Goal: Information Seeking & Learning: Learn about a topic

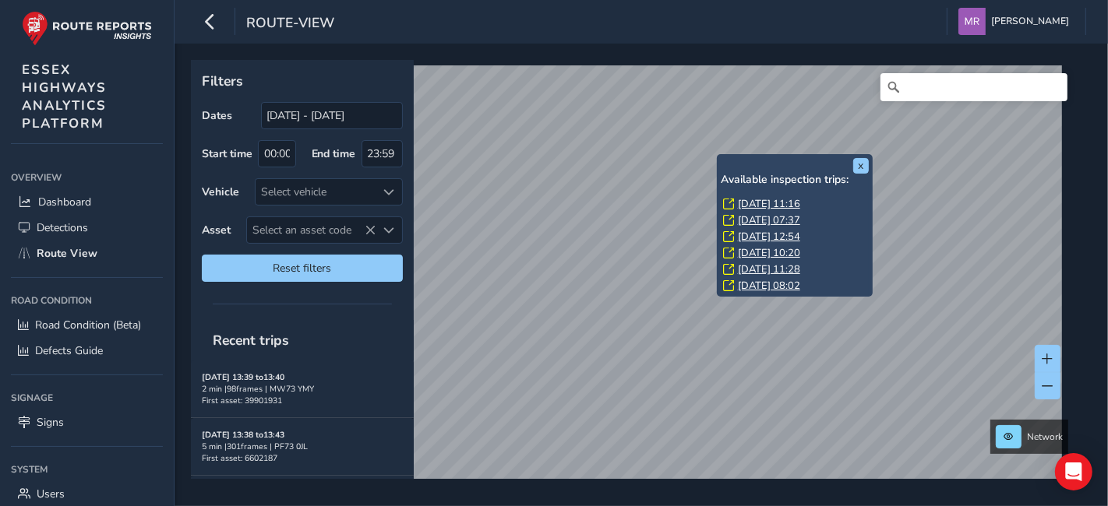
click at [756, 200] on link "[DATE] 11:16" at bounding box center [769, 204] width 62 height 14
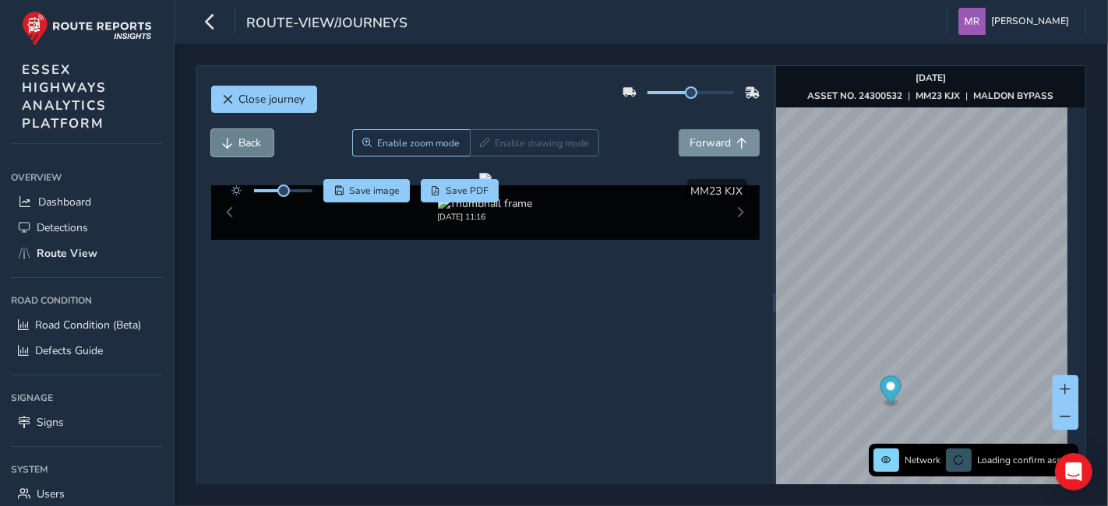
click at [256, 144] on span "Back" at bounding box center [250, 143] width 23 height 15
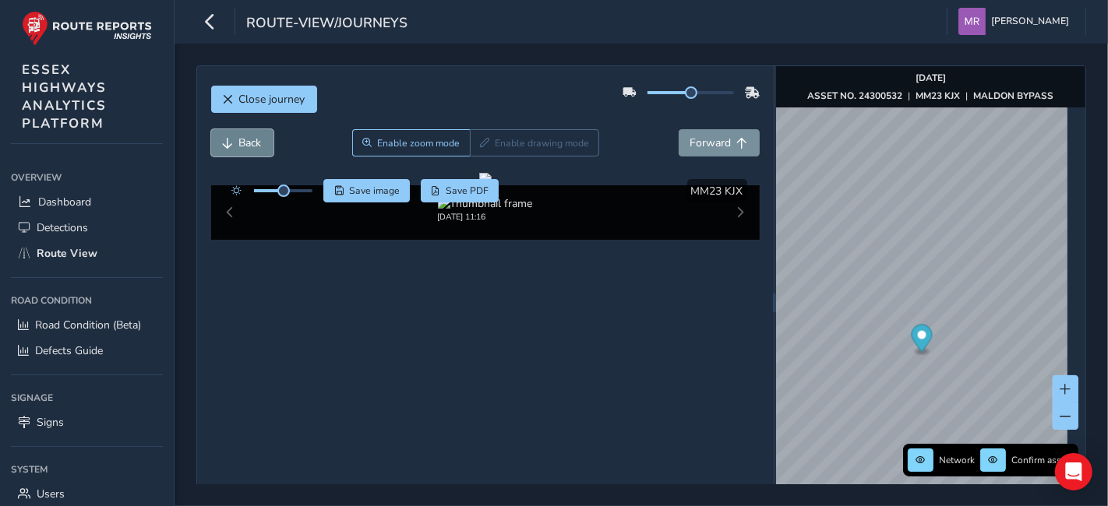
click at [256, 144] on span "Back" at bounding box center [250, 143] width 23 height 15
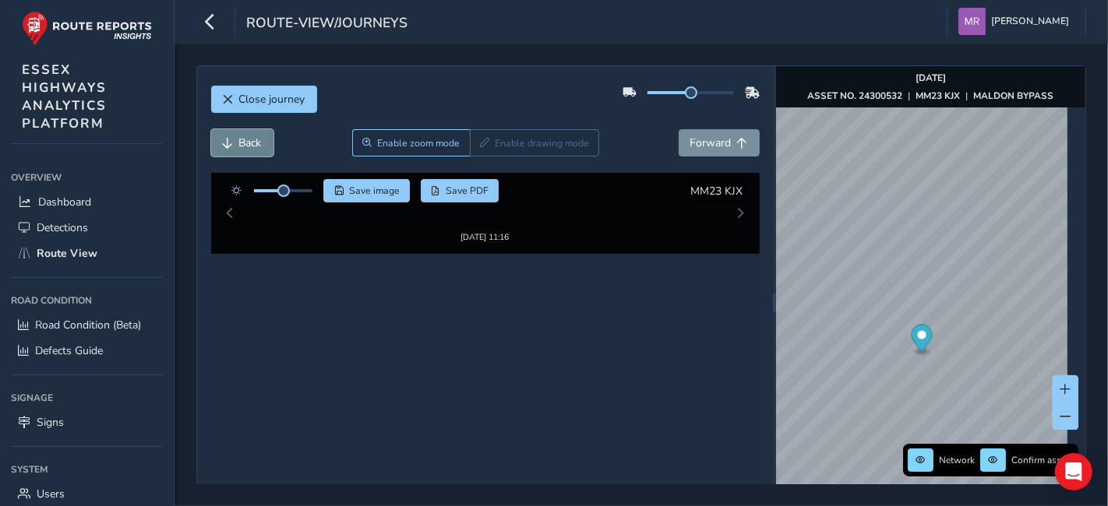
click at [256, 144] on span "Back" at bounding box center [250, 143] width 23 height 15
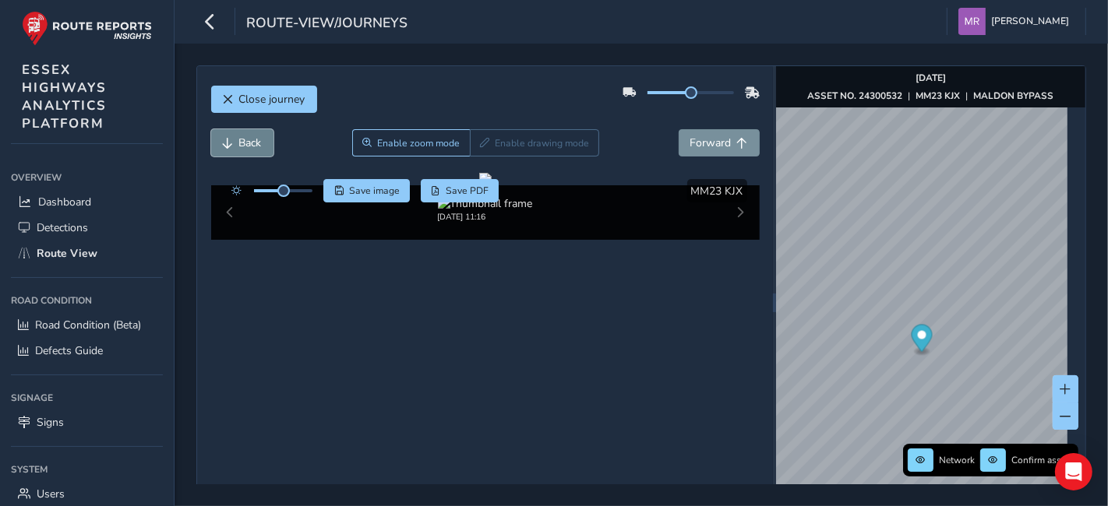
click at [256, 144] on span "Back" at bounding box center [250, 143] width 23 height 15
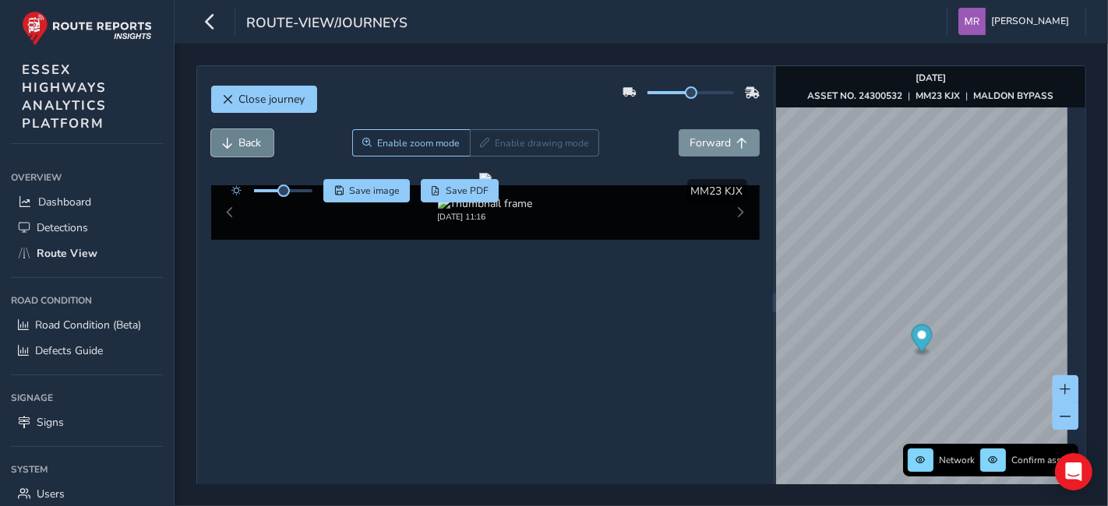
click at [256, 144] on span "Back" at bounding box center [250, 143] width 23 height 15
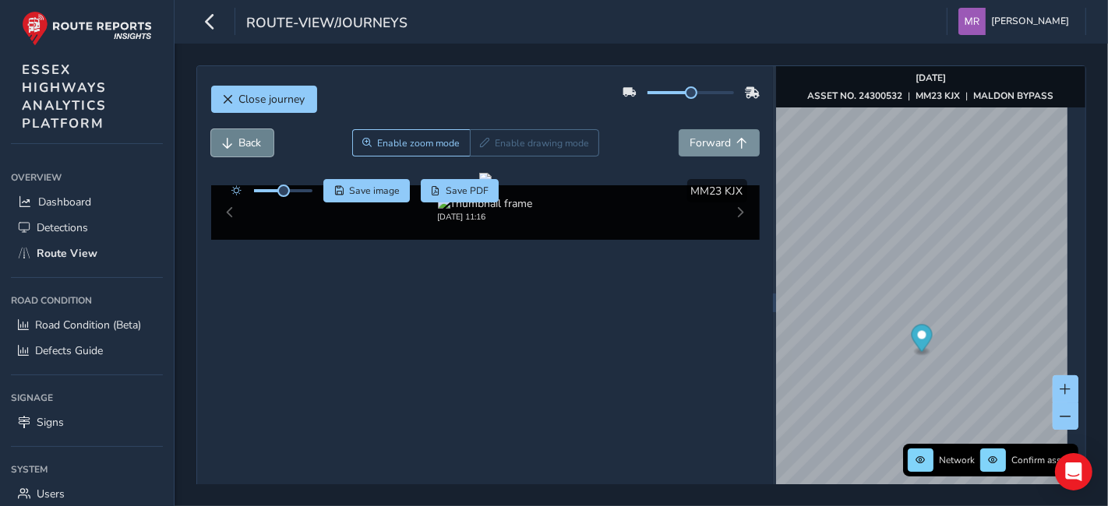
click at [256, 144] on span "Back" at bounding box center [250, 143] width 23 height 15
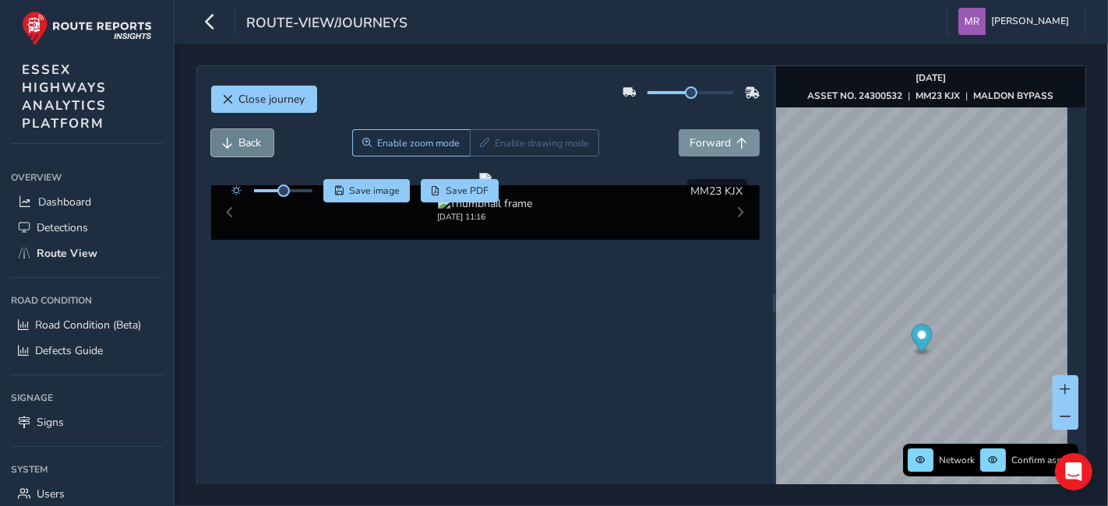
click at [256, 144] on span "Back" at bounding box center [250, 143] width 23 height 15
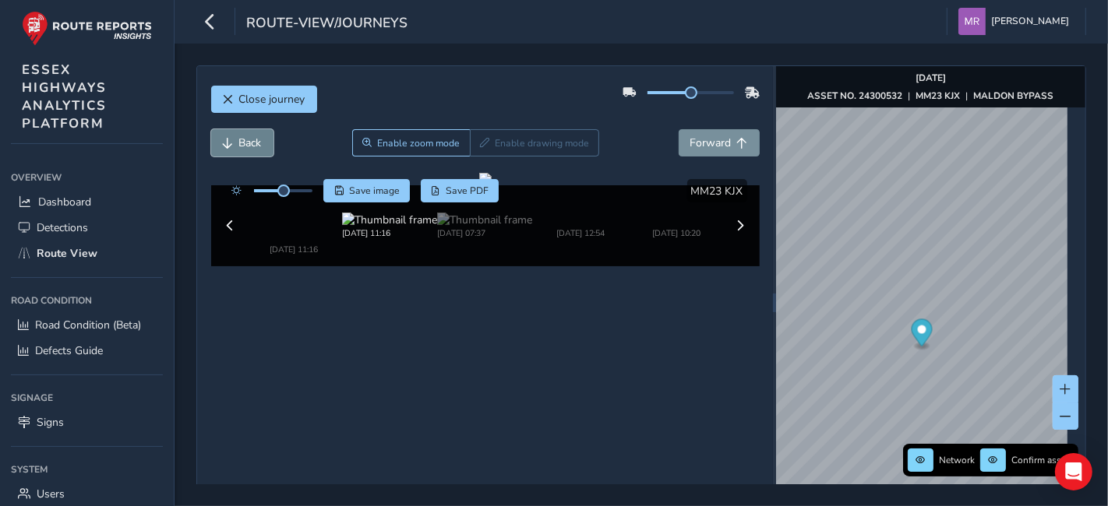
click at [256, 144] on span "Back" at bounding box center [250, 143] width 23 height 15
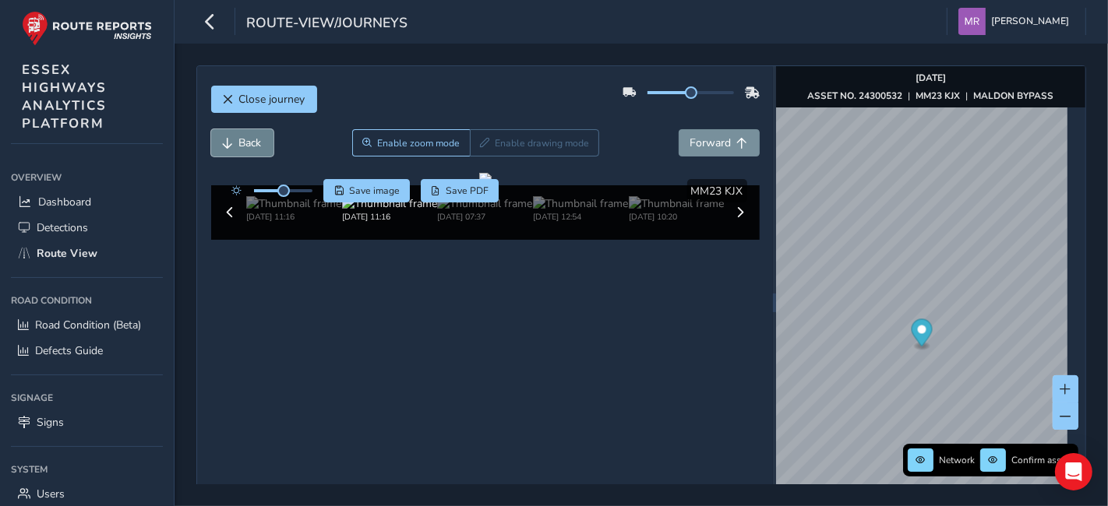
click at [256, 144] on span "Back" at bounding box center [250, 143] width 23 height 15
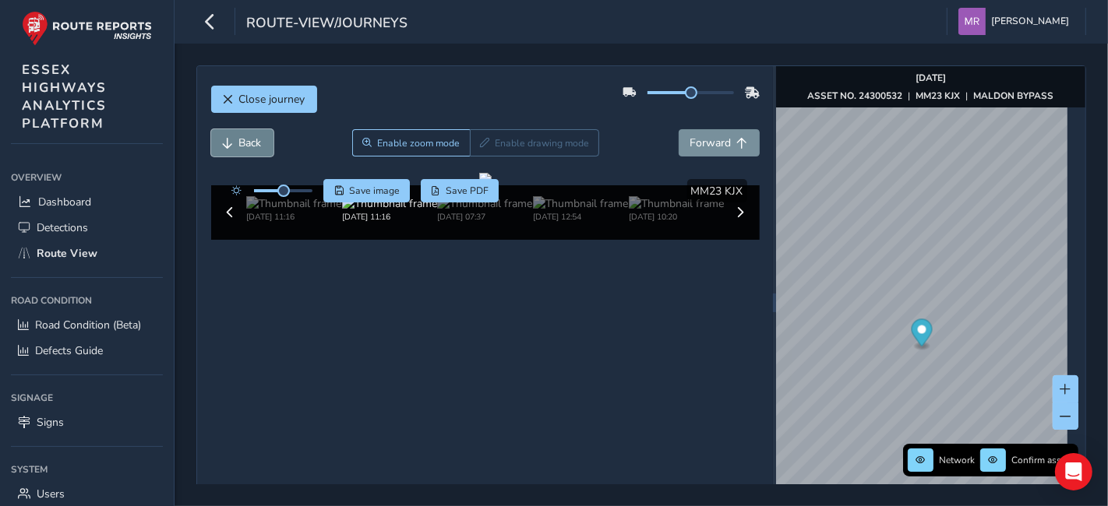
click at [256, 144] on span "Back" at bounding box center [250, 143] width 23 height 15
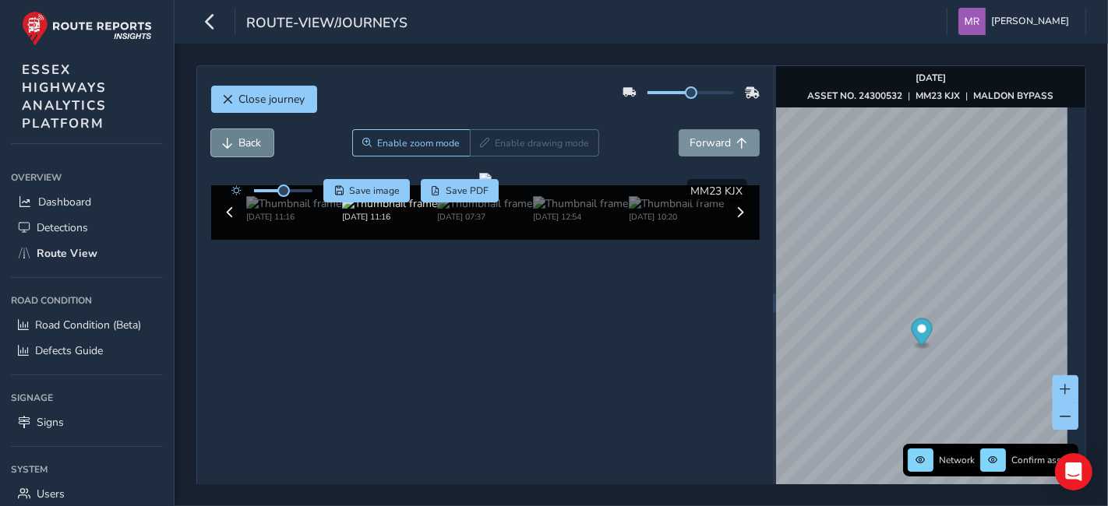
click at [256, 144] on span "Back" at bounding box center [250, 143] width 23 height 15
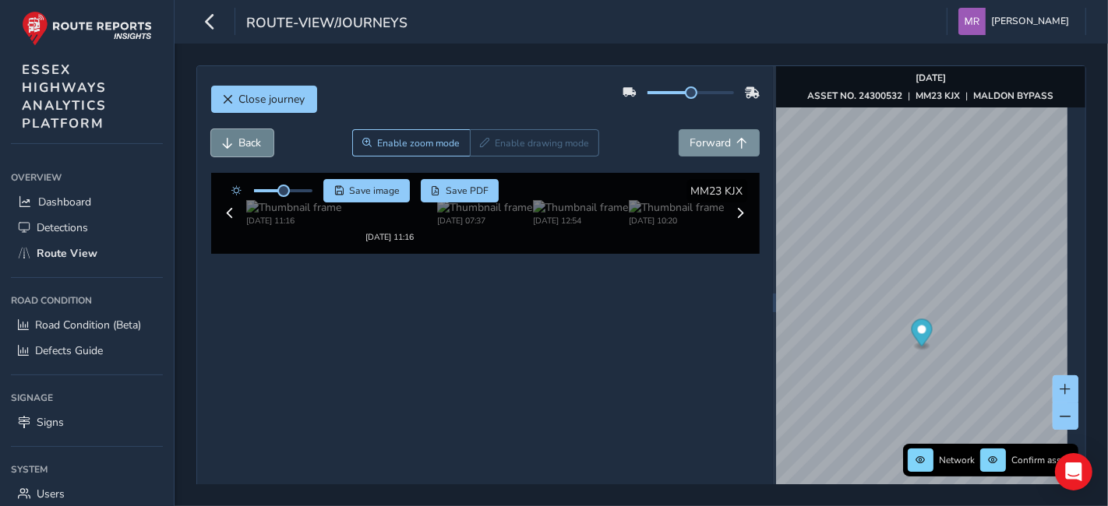
click at [256, 144] on span "Back" at bounding box center [250, 143] width 23 height 15
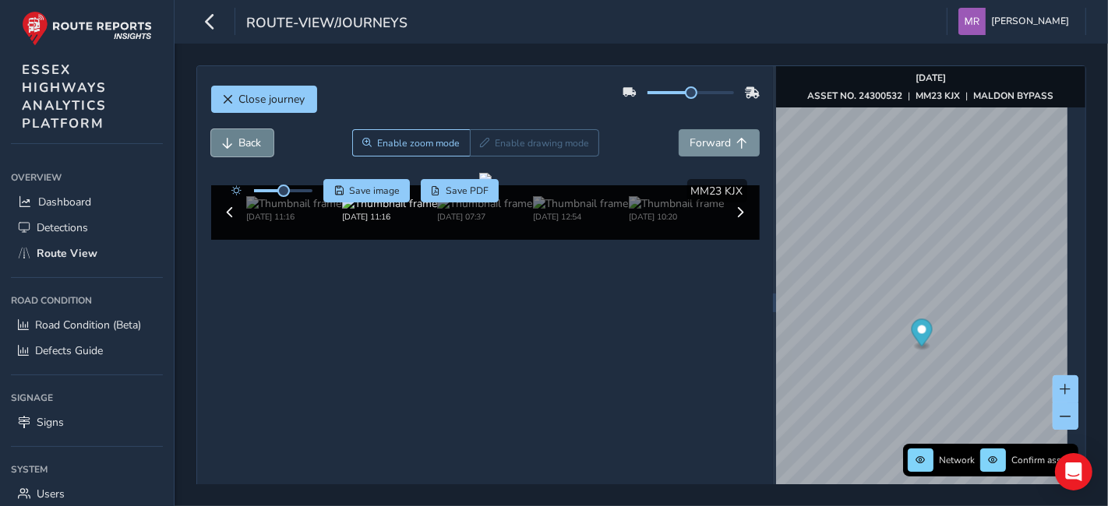
click at [256, 144] on span "Back" at bounding box center [250, 143] width 23 height 15
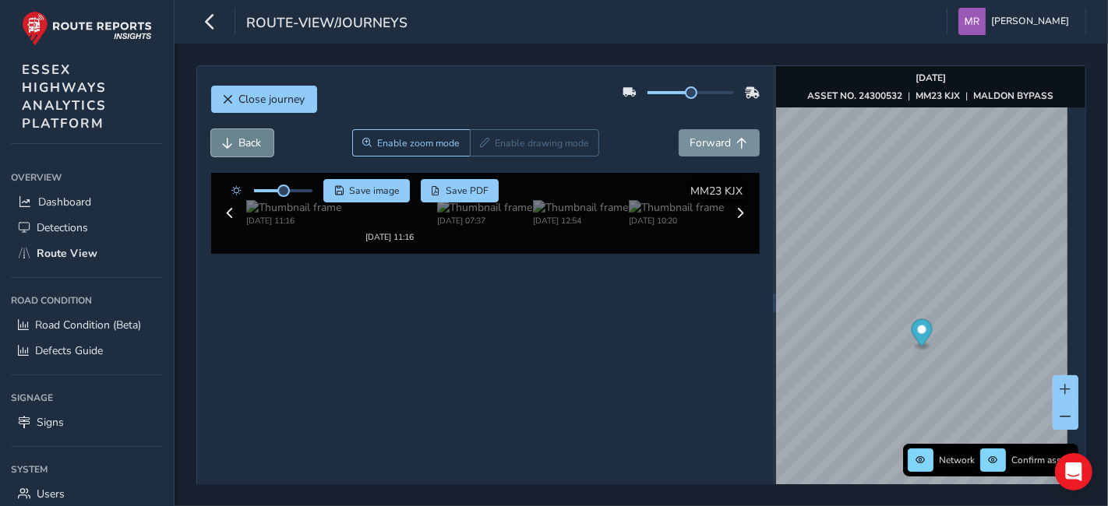
click at [256, 144] on span "Back" at bounding box center [250, 143] width 23 height 15
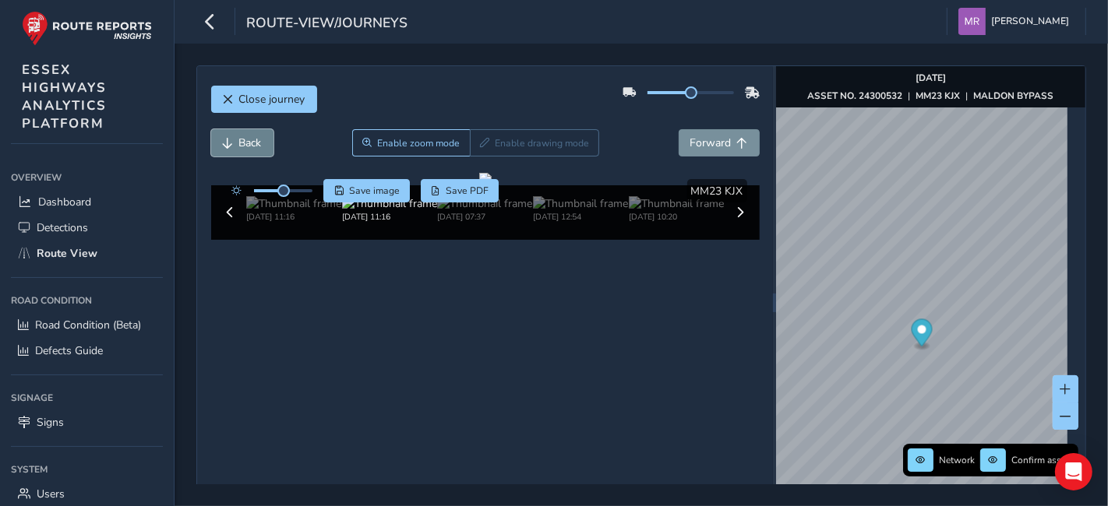
click at [256, 144] on span "Back" at bounding box center [250, 143] width 23 height 15
click at [242, 143] on span "Back" at bounding box center [250, 143] width 23 height 15
click at [700, 146] on span "Forward" at bounding box center [710, 143] width 41 height 15
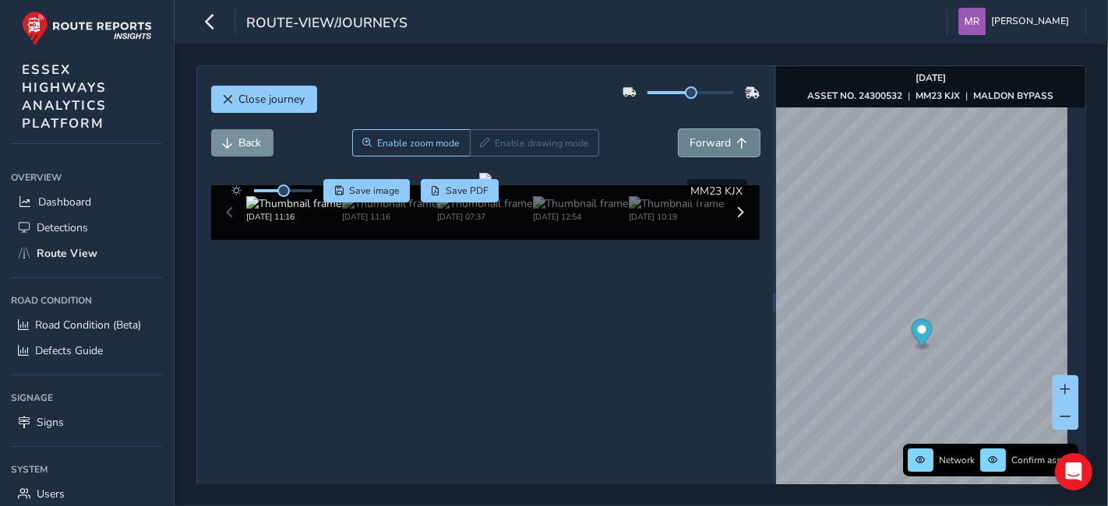
click at [700, 146] on span "Forward" at bounding box center [710, 143] width 41 height 15
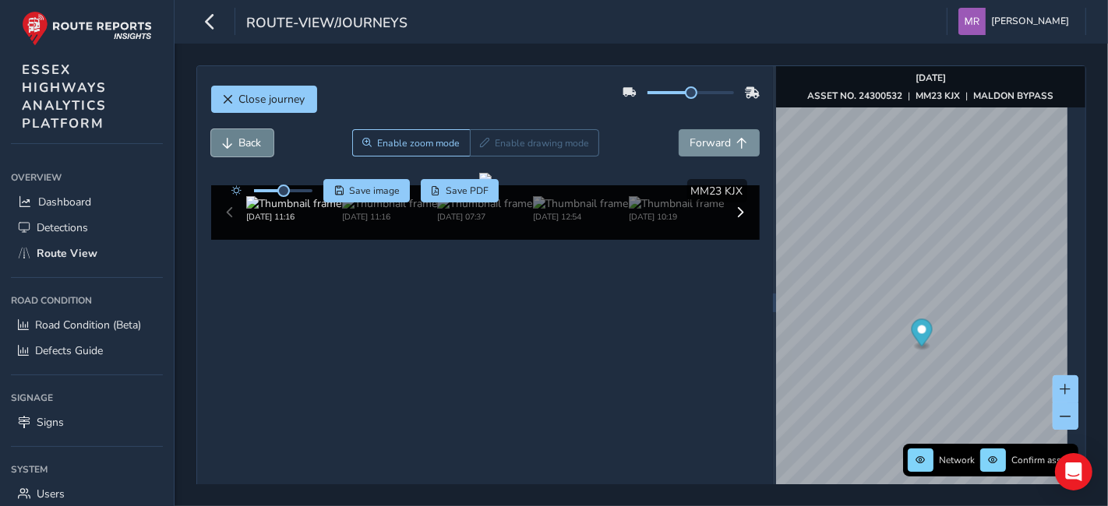
click at [258, 139] on span "Back" at bounding box center [250, 143] width 23 height 15
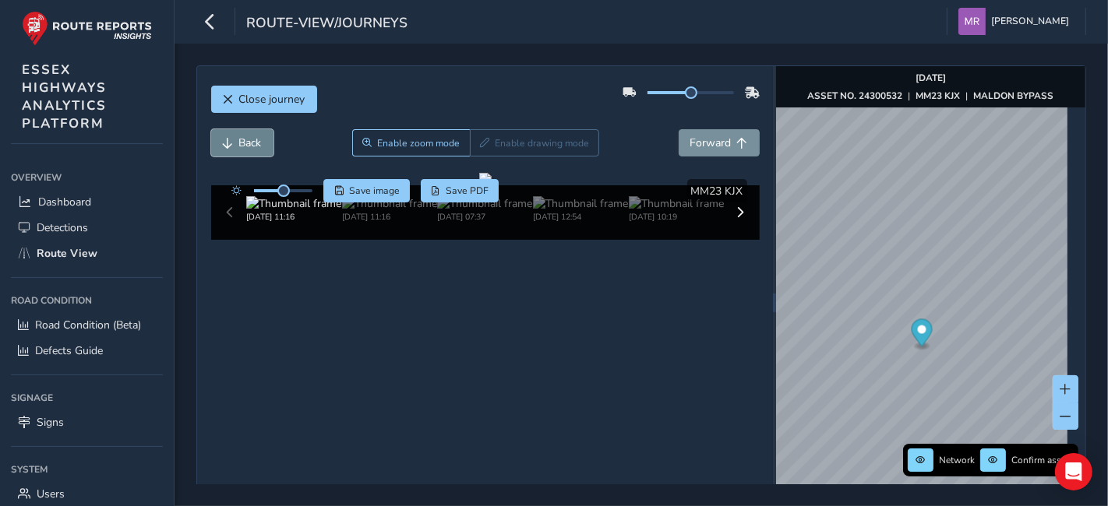
click at [258, 139] on span "Back" at bounding box center [250, 143] width 23 height 15
drag, startPoint x: 676, startPoint y: 94, endPoint x: 729, endPoint y: 93, distance: 53.0
click at [704, 93] on span at bounding box center [697, 92] width 12 height 12
click at [697, 141] on span "Forward" at bounding box center [710, 143] width 41 height 15
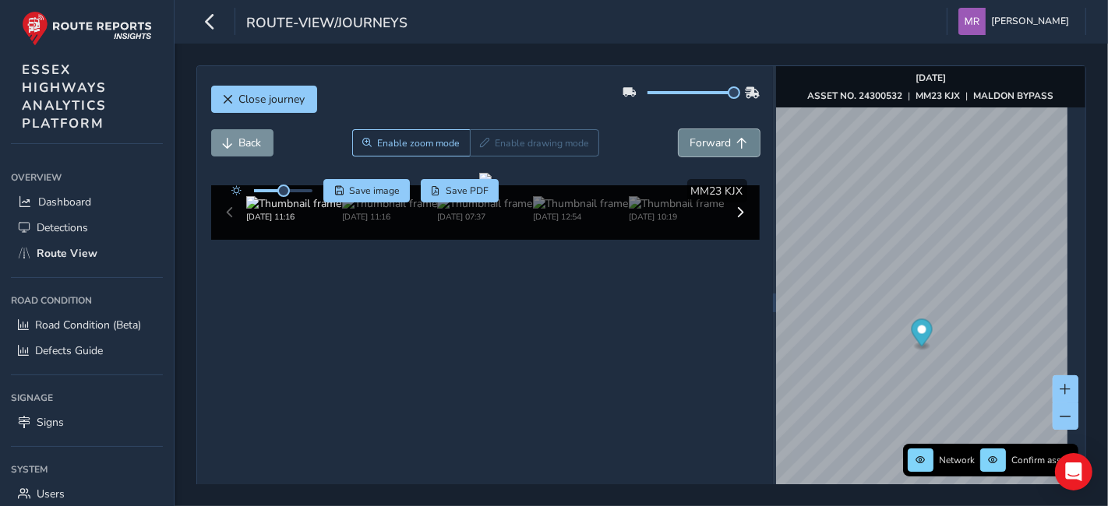
click at [697, 141] on span "Forward" at bounding box center [710, 143] width 41 height 15
click at [258, 148] on span "Back" at bounding box center [250, 143] width 23 height 15
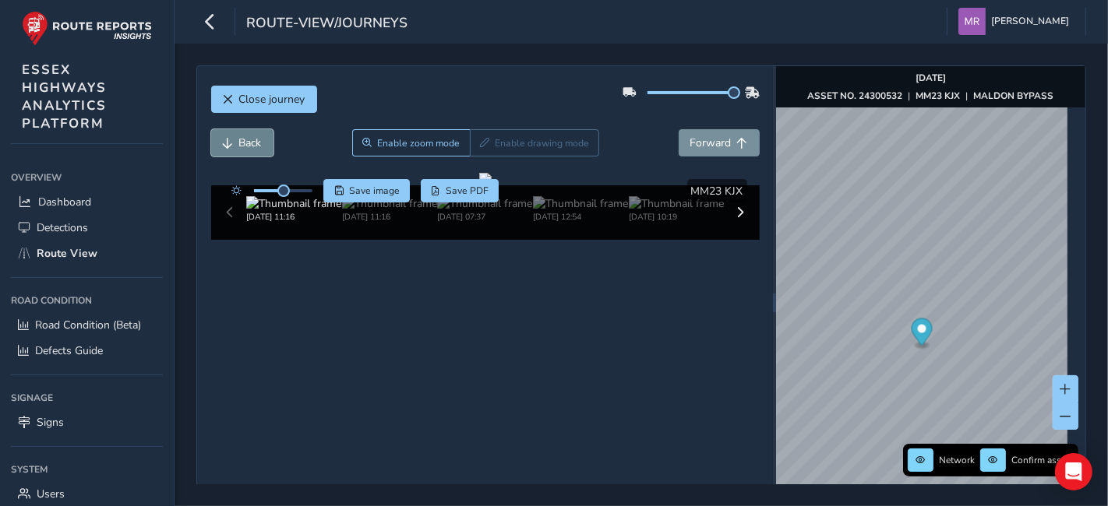
click at [258, 148] on span "Back" at bounding box center [250, 143] width 23 height 15
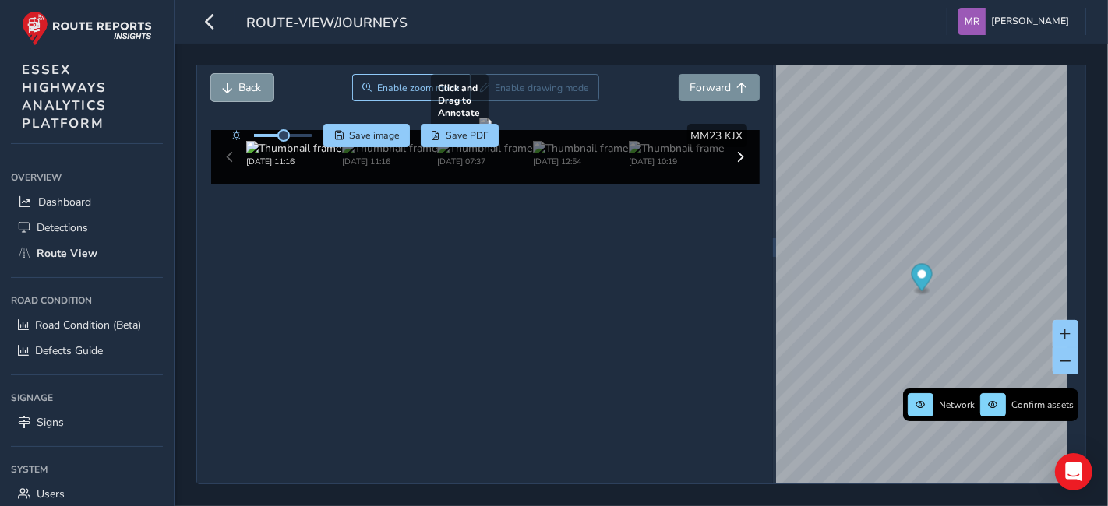
scroll to position [76, 0]
click at [735, 163] on span at bounding box center [740, 157] width 11 height 11
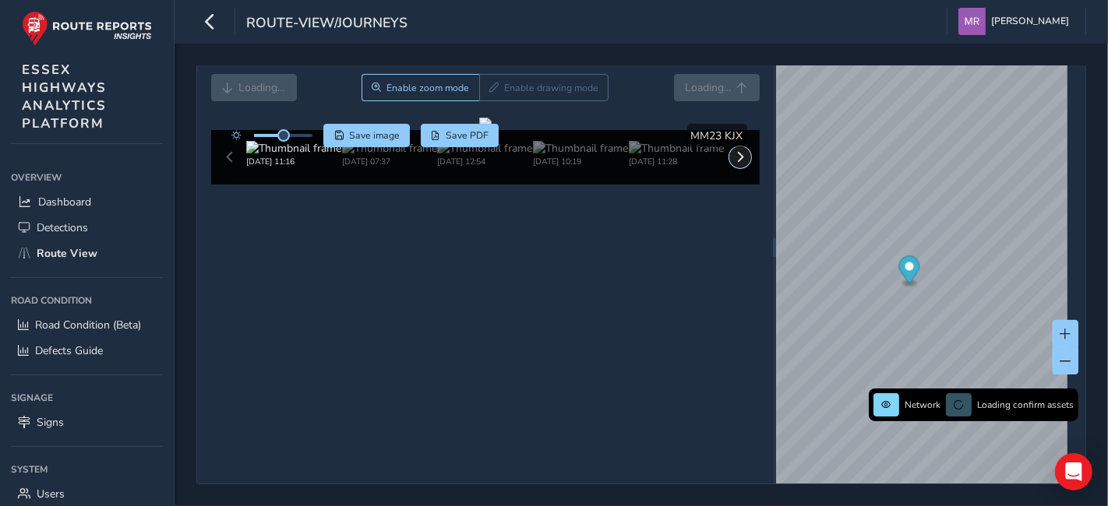
click at [735, 163] on span at bounding box center [740, 157] width 11 height 11
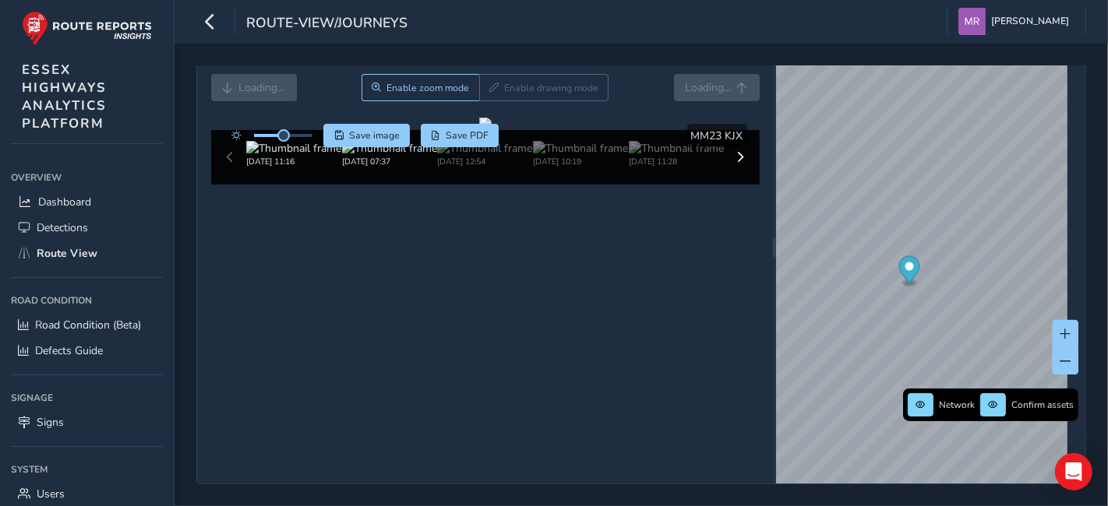
click at [404, 156] on img at bounding box center [389, 148] width 95 height 15
click at [465, 156] on img at bounding box center [484, 148] width 95 height 15
click at [588, 156] on img at bounding box center [580, 148] width 95 height 15
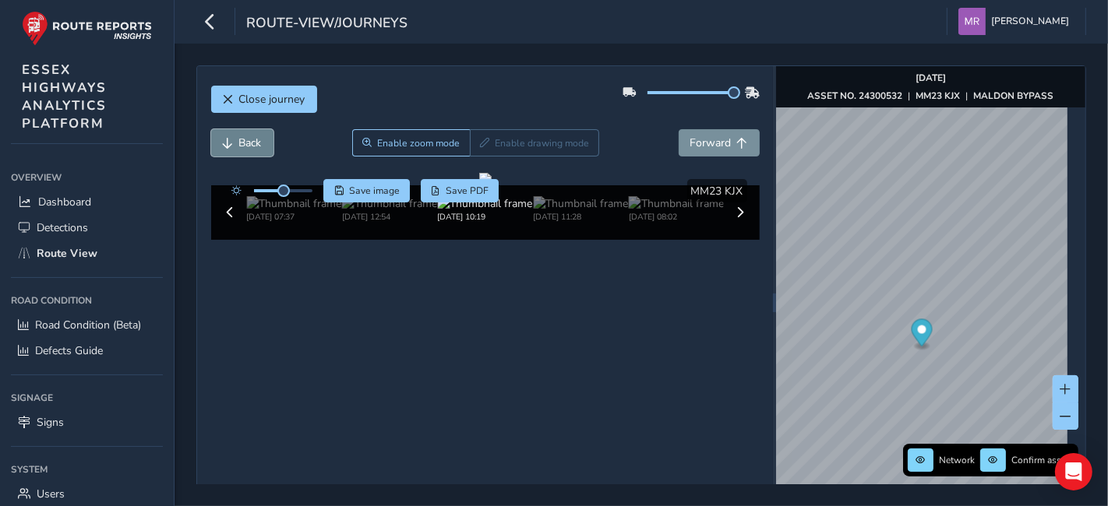
click at [252, 139] on span "Back" at bounding box center [250, 143] width 23 height 15
click at [694, 149] on span "Forward" at bounding box center [710, 143] width 41 height 15
click at [257, 146] on span "Back" at bounding box center [250, 143] width 23 height 15
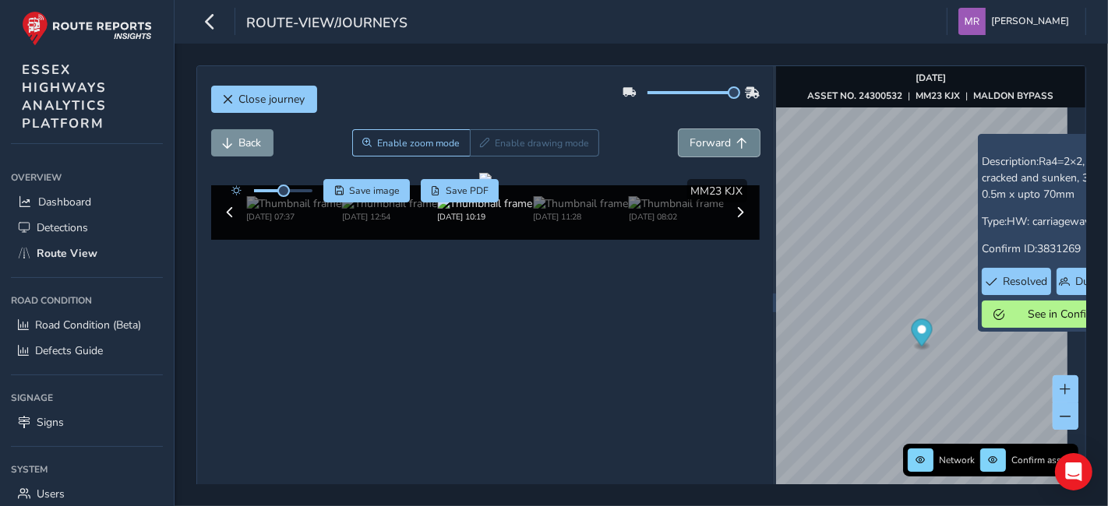
click at [691, 146] on span "Forward" at bounding box center [710, 143] width 41 height 15
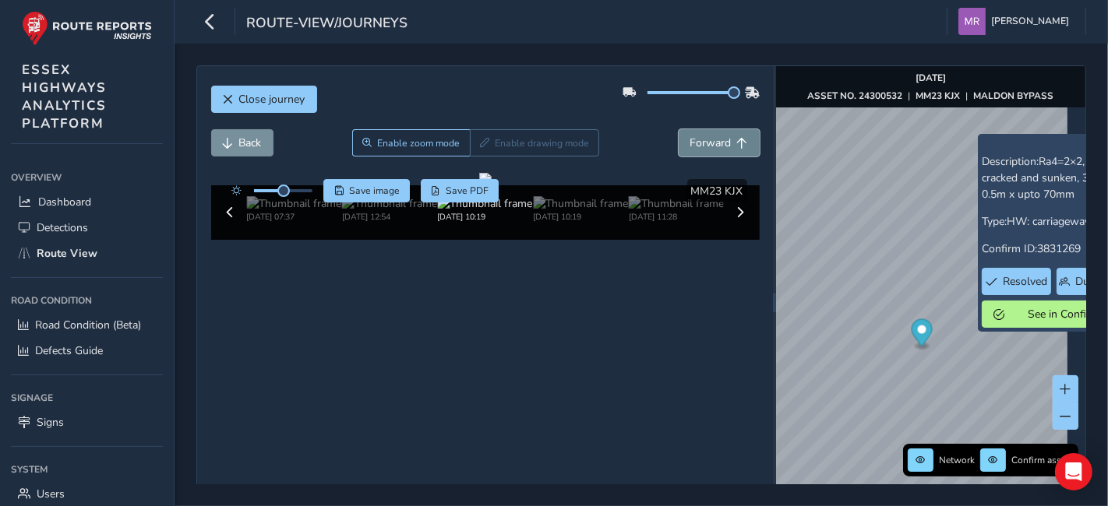
click at [691, 146] on span "Forward" at bounding box center [710, 143] width 41 height 15
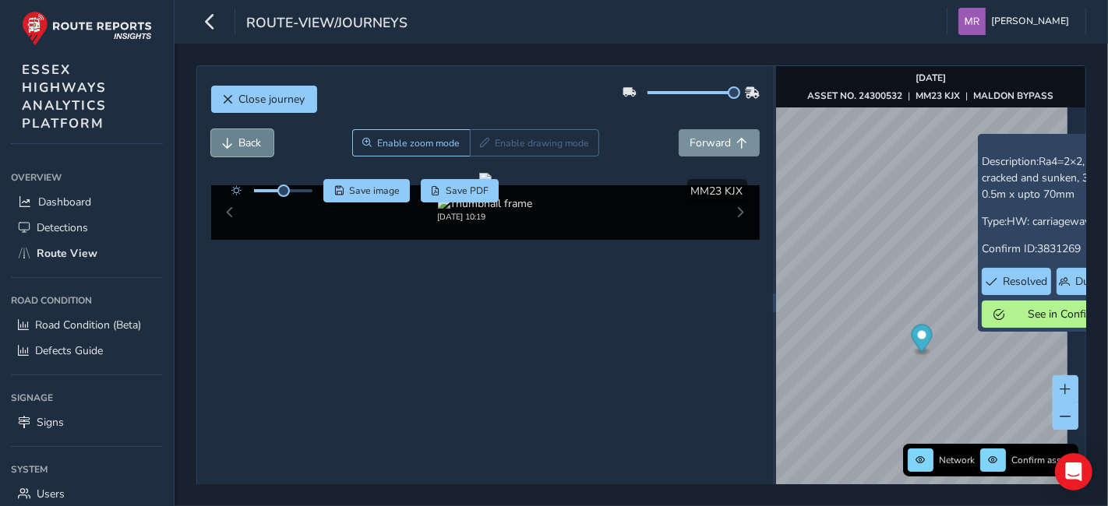
click at [256, 137] on span "Back" at bounding box center [250, 143] width 23 height 15
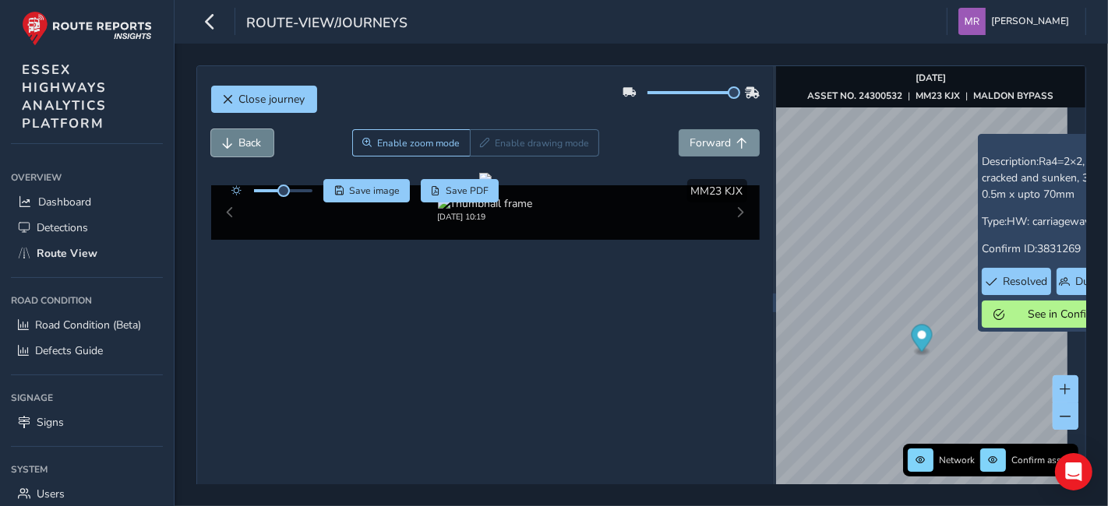
click at [256, 137] on span "Back" at bounding box center [250, 143] width 23 height 15
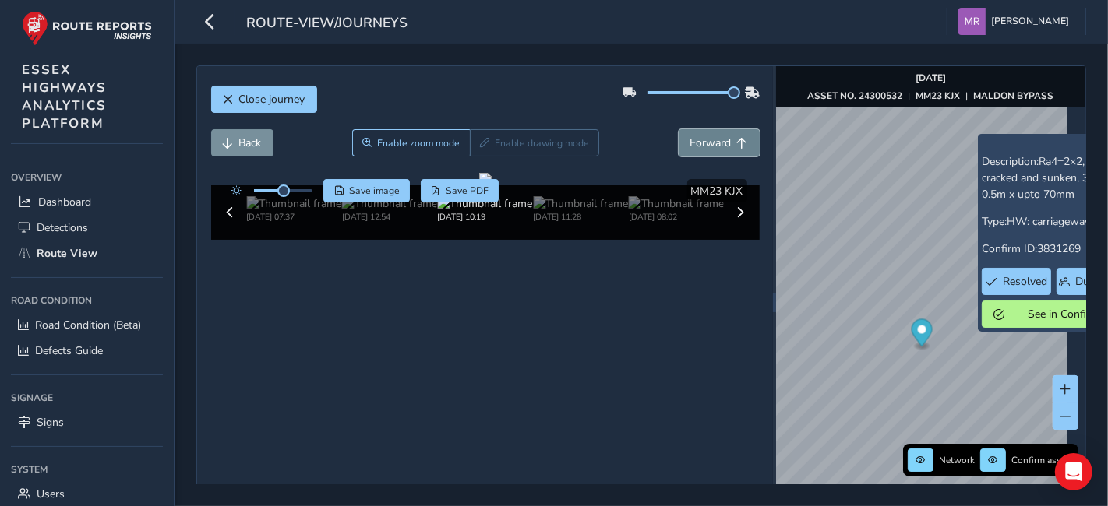
click at [698, 140] on span "Forward" at bounding box center [710, 143] width 41 height 15
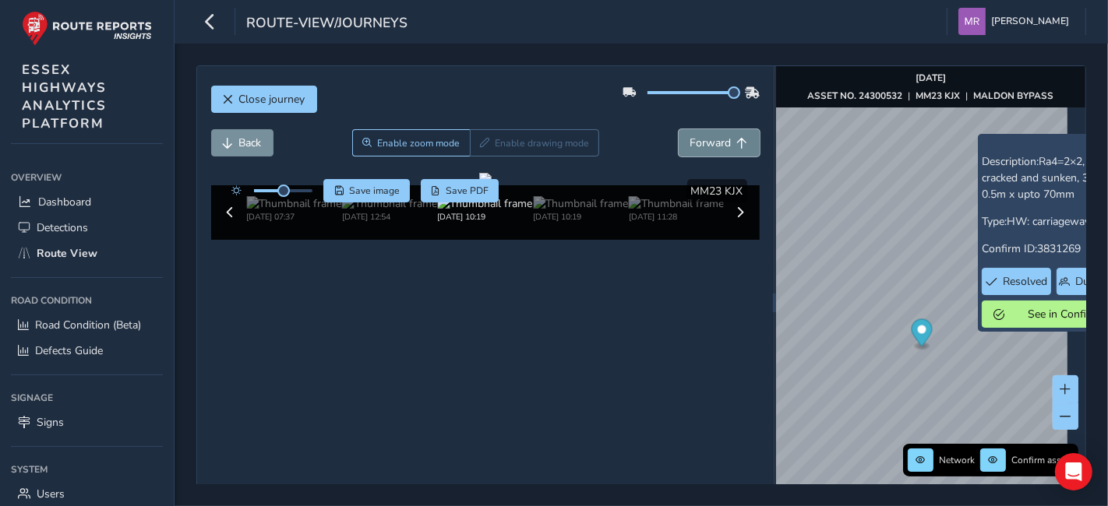
click at [698, 140] on span "Forward" at bounding box center [710, 143] width 41 height 15
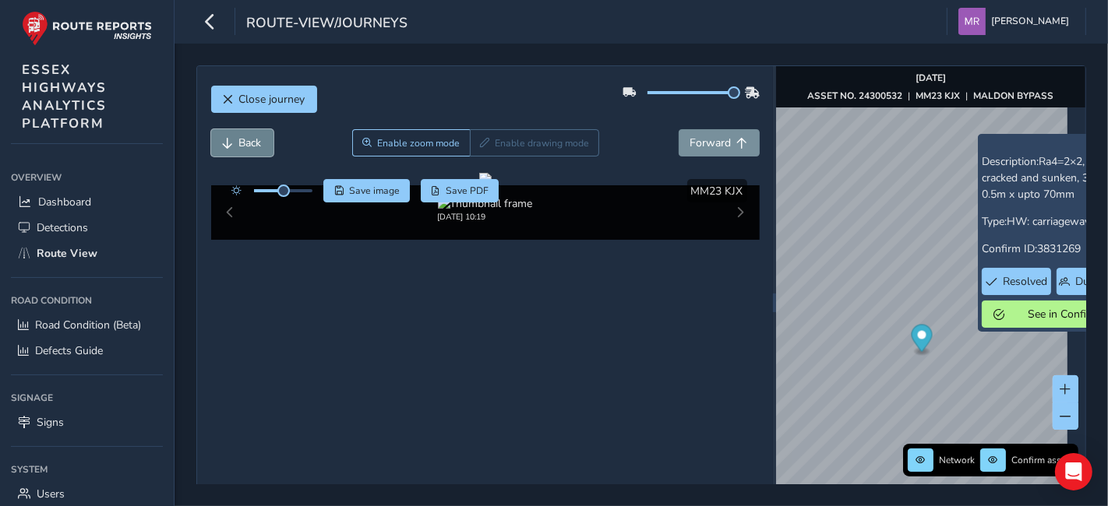
click at [259, 140] on span "Back" at bounding box center [250, 143] width 23 height 15
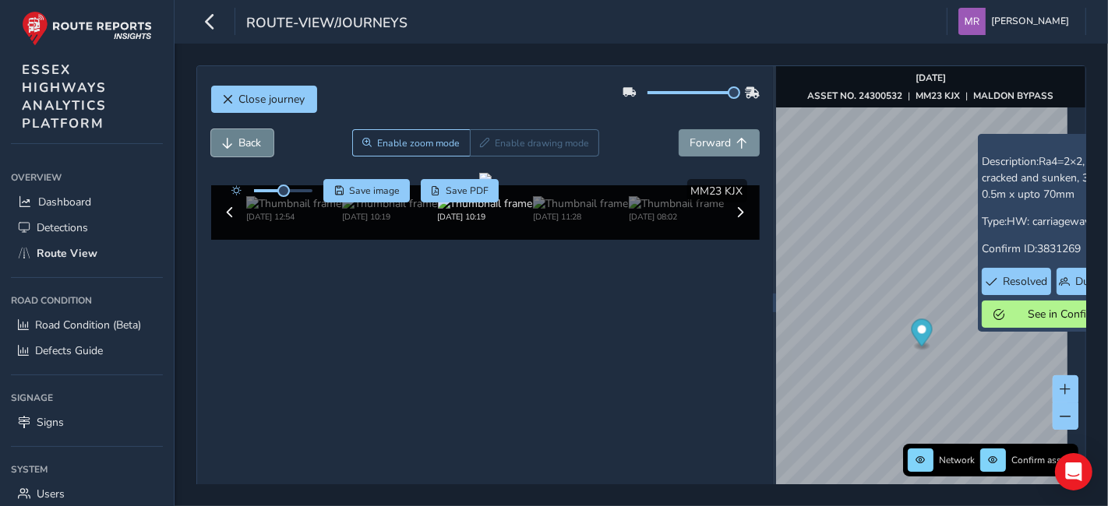
click at [259, 140] on span "Back" at bounding box center [250, 143] width 23 height 15
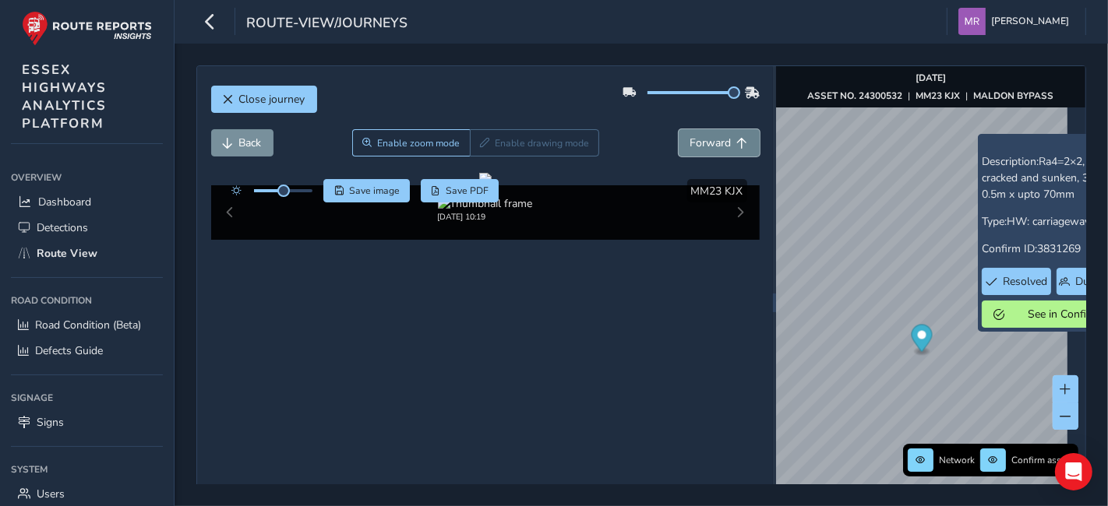
click at [703, 142] on span "Forward" at bounding box center [710, 143] width 41 height 15
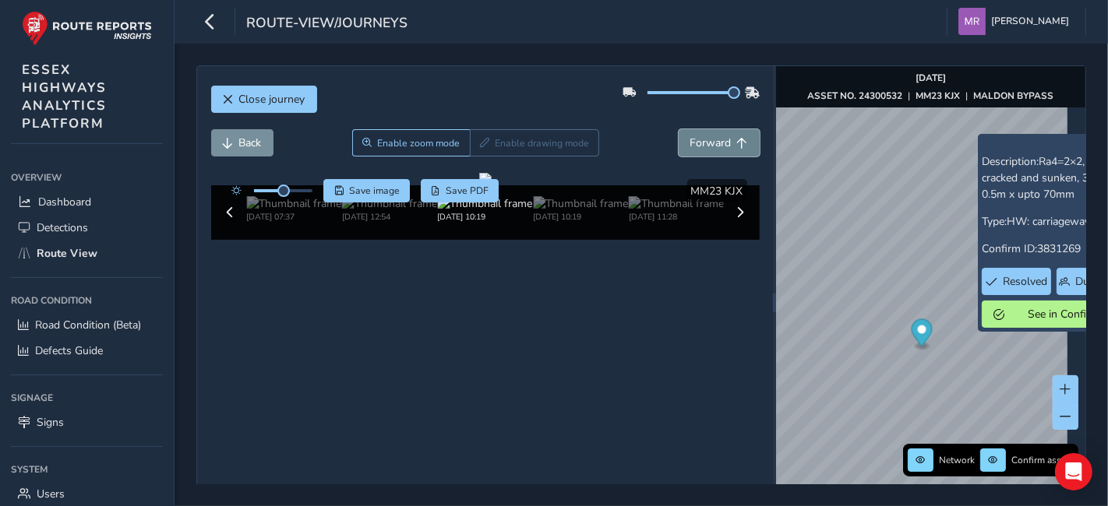
click at [703, 142] on span "Forward" at bounding box center [710, 143] width 41 height 15
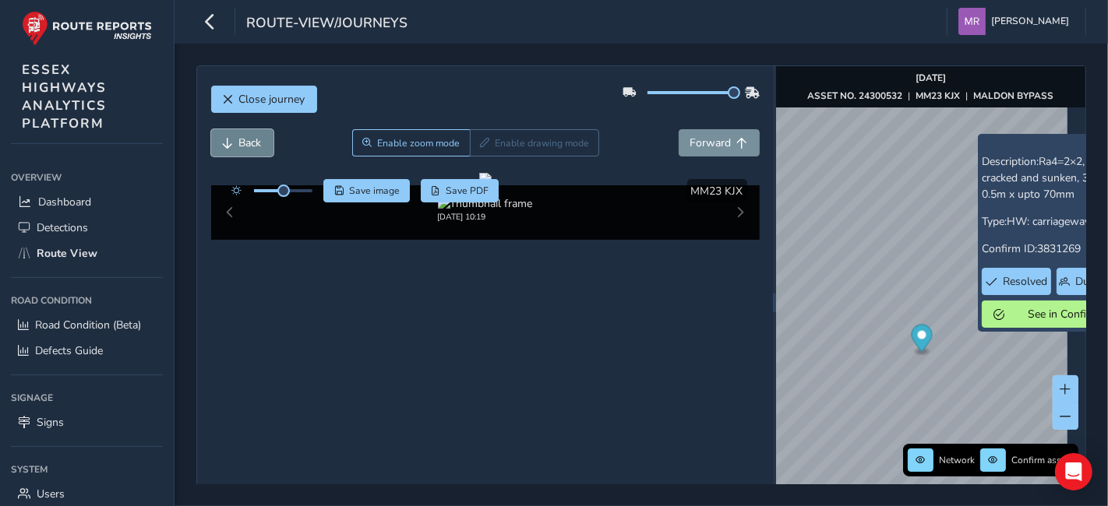
click at [270, 133] on button "Back" at bounding box center [242, 142] width 62 height 27
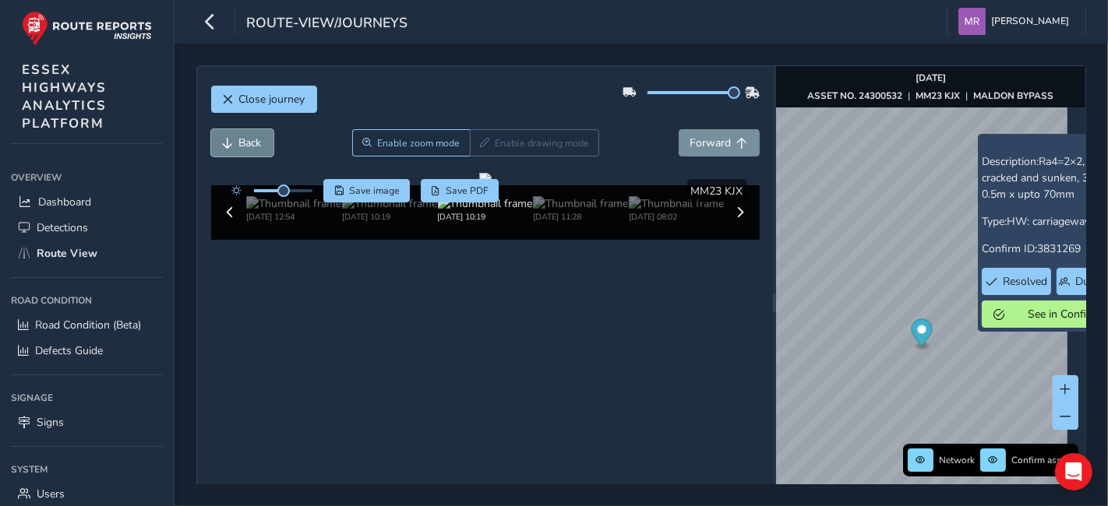
click at [270, 133] on button "Back" at bounding box center [242, 142] width 62 height 27
click at [699, 148] on span "Forward" at bounding box center [710, 143] width 41 height 15
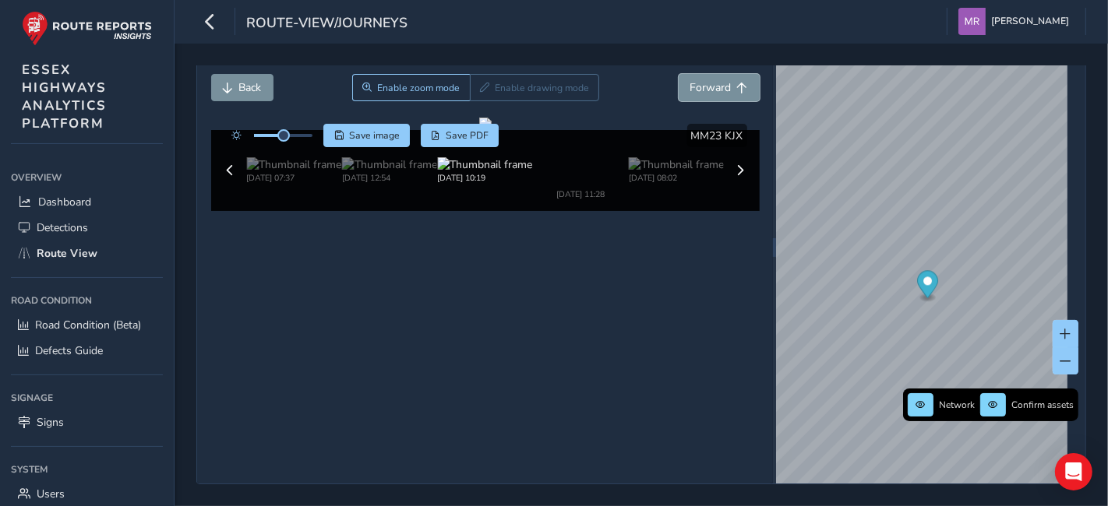
scroll to position [76, 0]
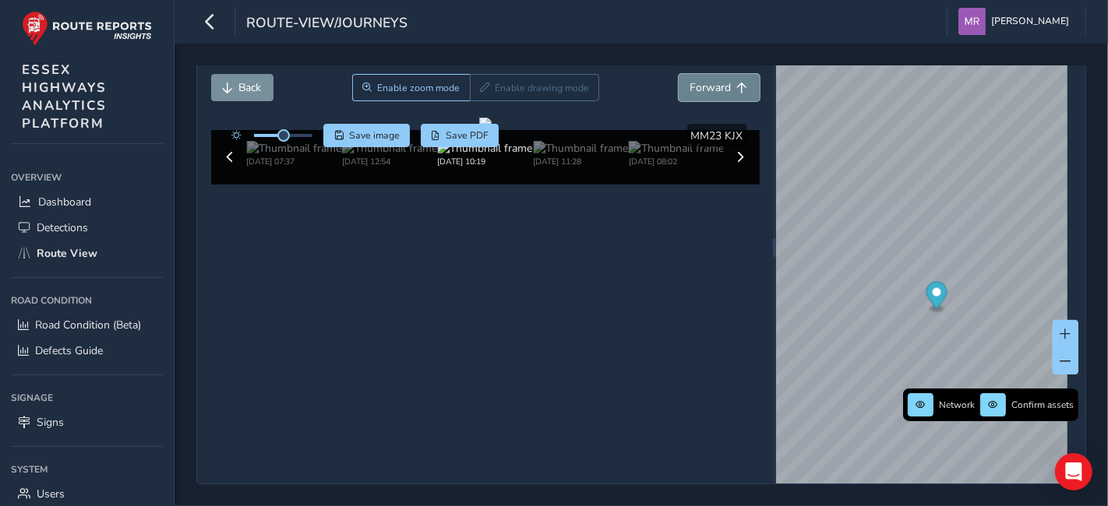
click at [718, 80] on span "Forward" at bounding box center [710, 87] width 41 height 15
click at [251, 80] on span "Back" at bounding box center [250, 87] width 23 height 15
click at [699, 80] on span "Forward" at bounding box center [710, 87] width 41 height 15
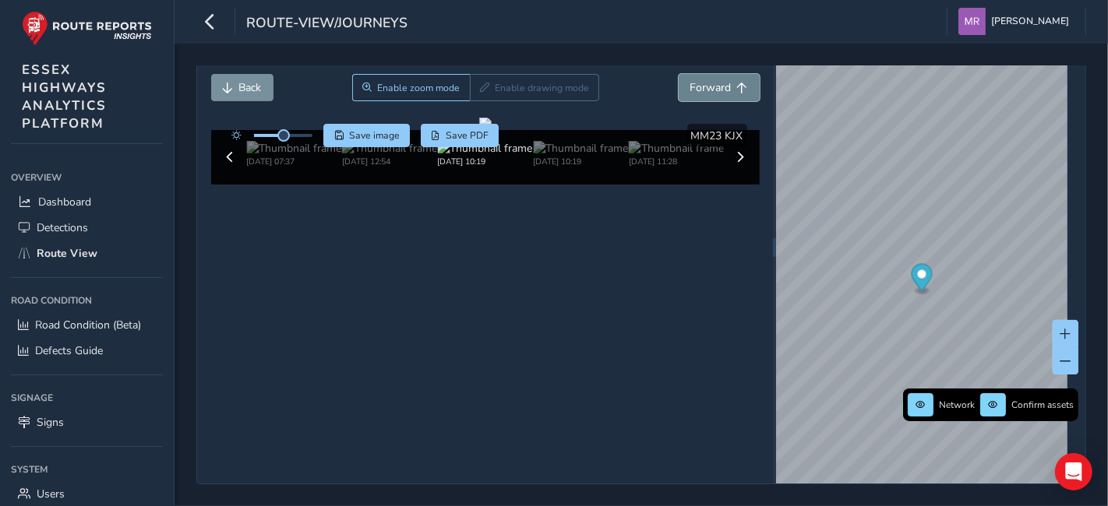
click at [699, 80] on span "Forward" at bounding box center [710, 87] width 41 height 15
click at [253, 74] on button "Back" at bounding box center [242, 87] width 62 height 27
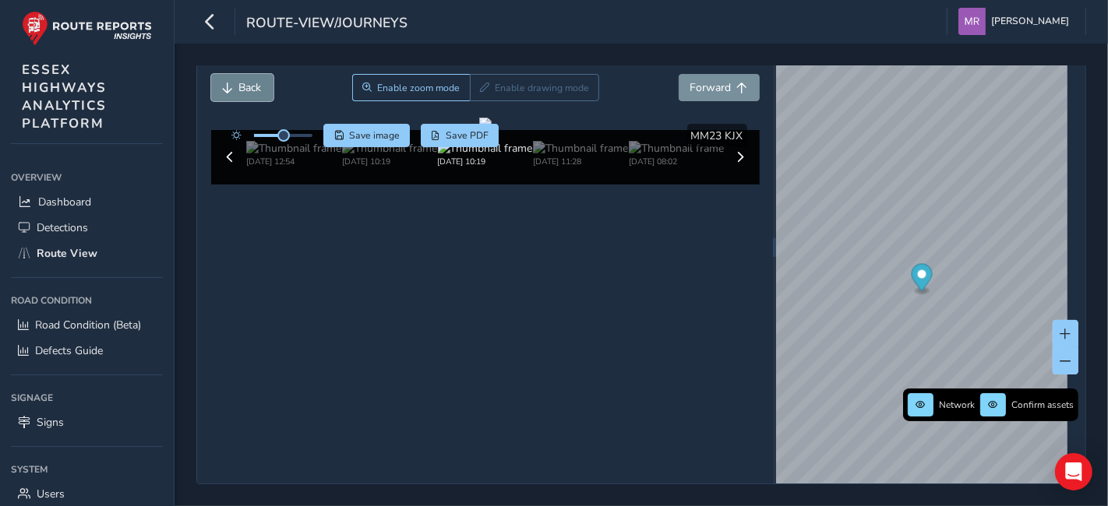
click at [253, 74] on button "Back" at bounding box center [242, 87] width 62 height 27
click at [691, 76] on button "Forward" at bounding box center [719, 87] width 81 height 27
click at [700, 77] on button "Forward" at bounding box center [719, 87] width 81 height 27
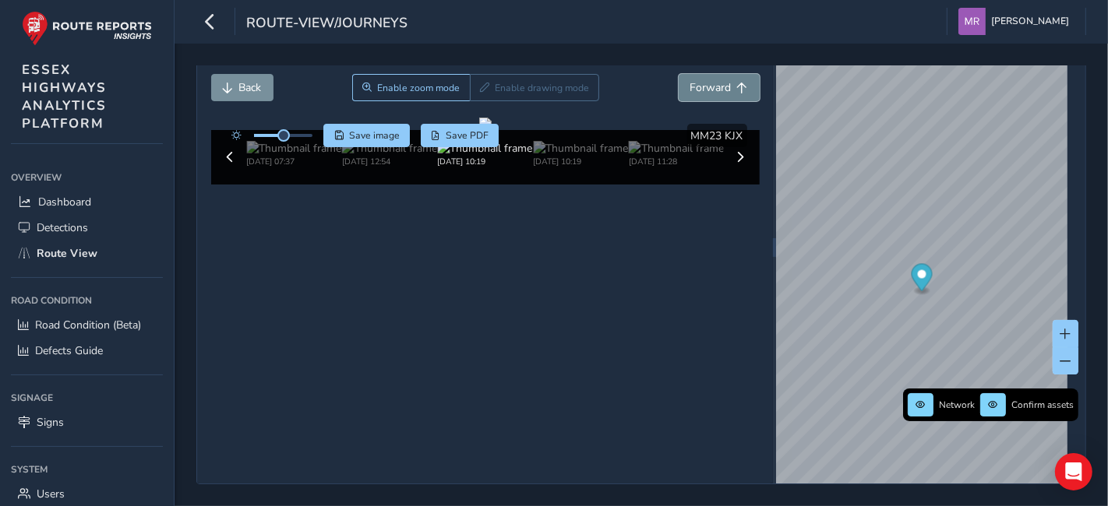
click at [700, 77] on button "Forward" at bounding box center [719, 87] width 81 height 27
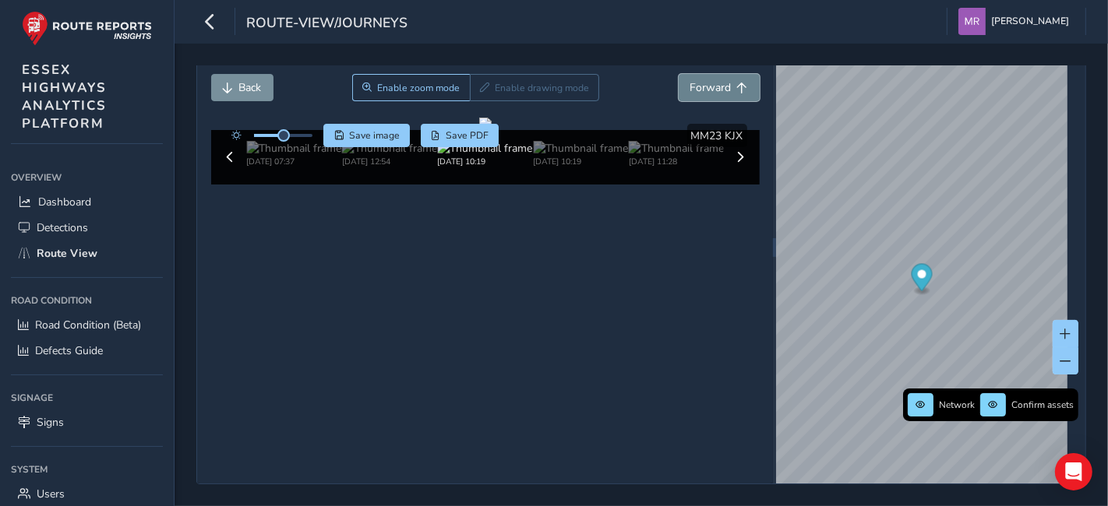
click at [700, 77] on button "Forward" at bounding box center [719, 87] width 81 height 27
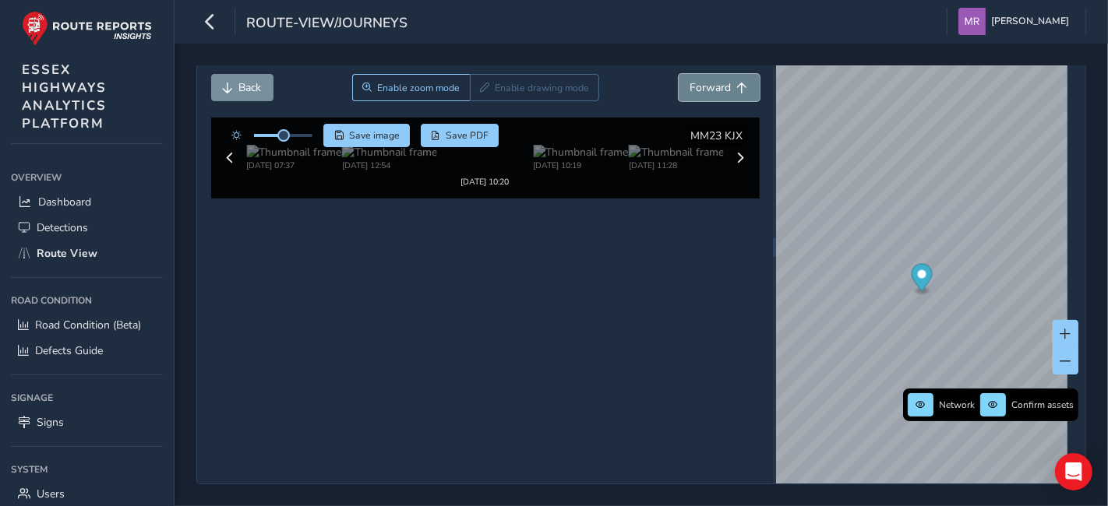
click at [700, 77] on button "Forward" at bounding box center [719, 87] width 81 height 27
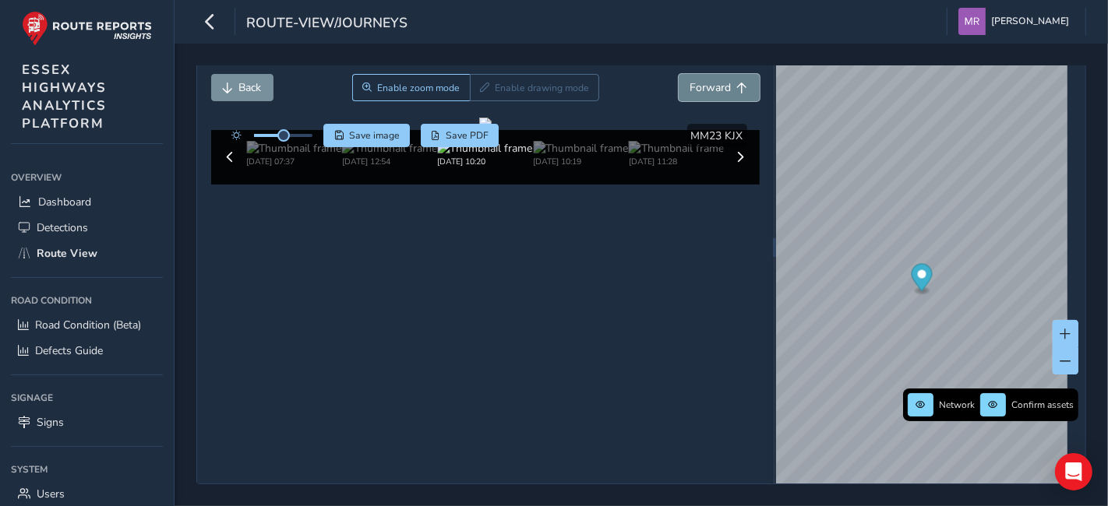
click at [700, 77] on button "Forward" at bounding box center [719, 87] width 81 height 27
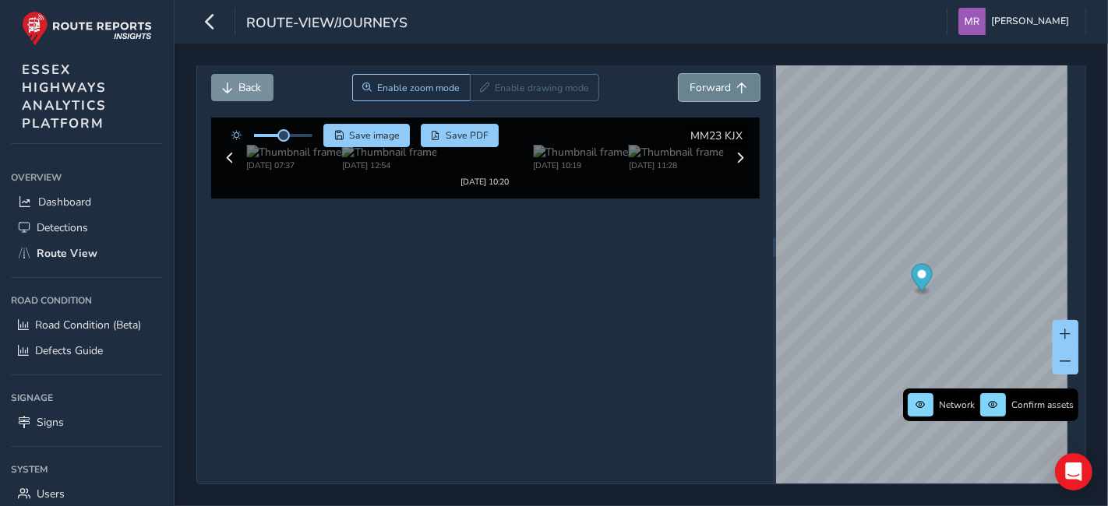
click at [700, 77] on button "Forward" at bounding box center [719, 87] width 81 height 27
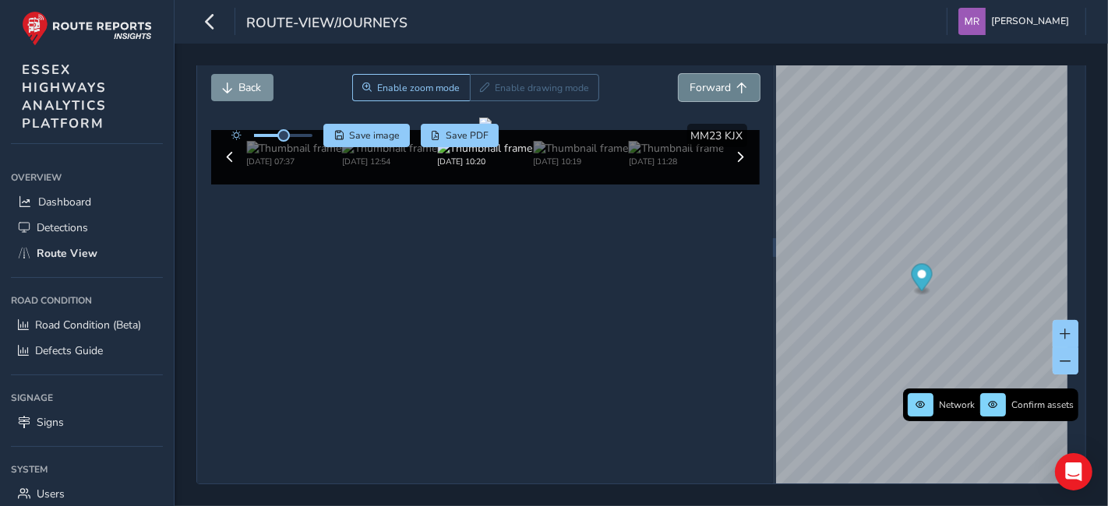
click at [700, 77] on button "Forward" at bounding box center [719, 87] width 81 height 27
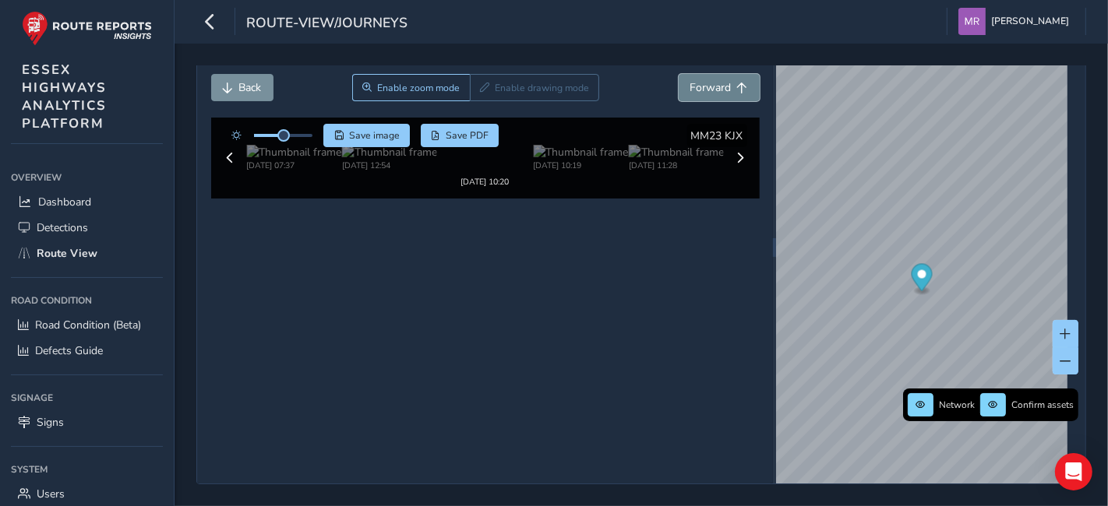
click at [700, 77] on button "Forward" at bounding box center [719, 87] width 81 height 27
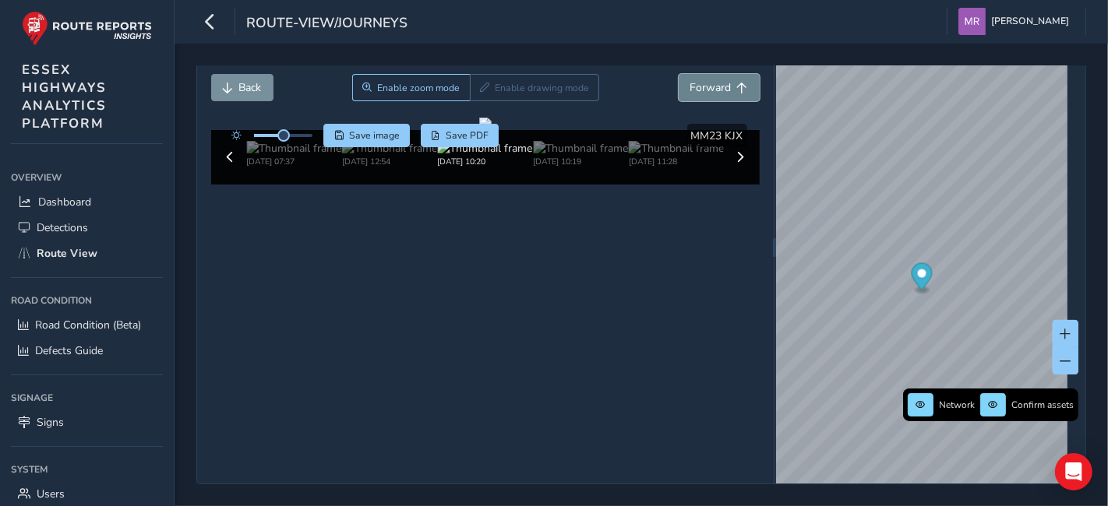
click at [700, 77] on button "Forward" at bounding box center [719, 87] width 81 height 27
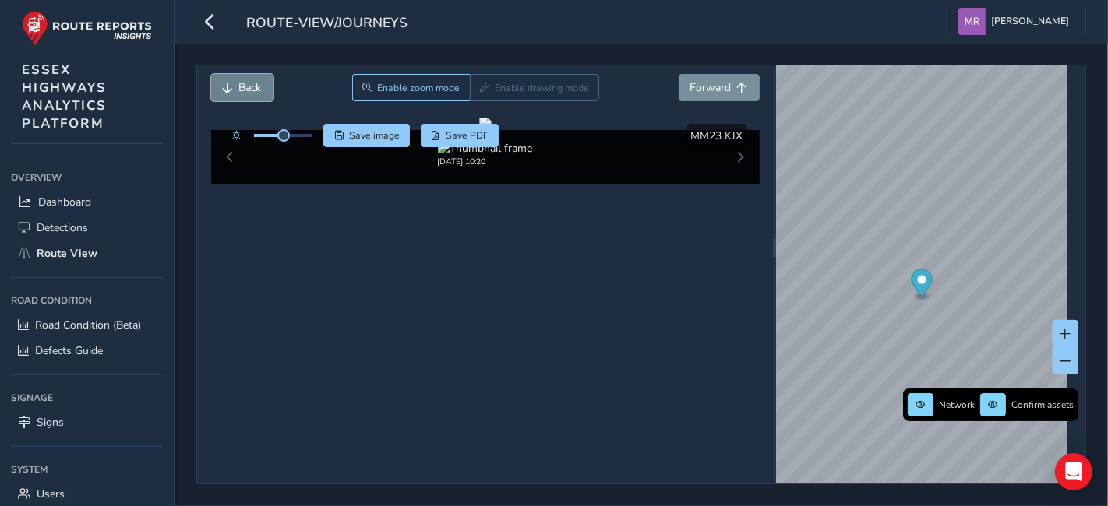
click at [258, 80] on span "Back" at bounding box center [250, 87] width 23 height 15
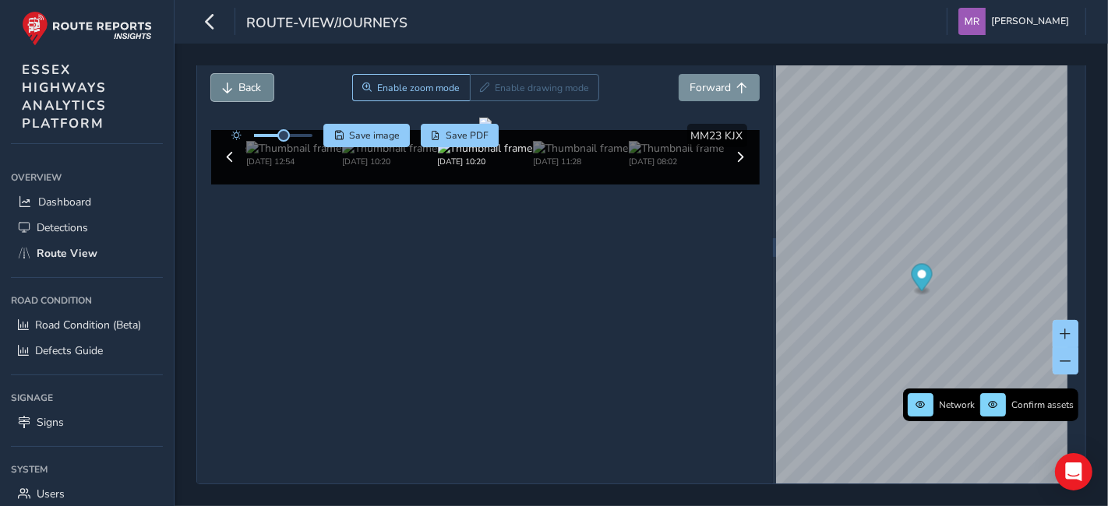
click at [258, 80] on span "Back" at bounding box center [250, 87] width 23 height 15
click at [257, 80] on span "Back" at bounding box center [250, 87] width 23 height 15
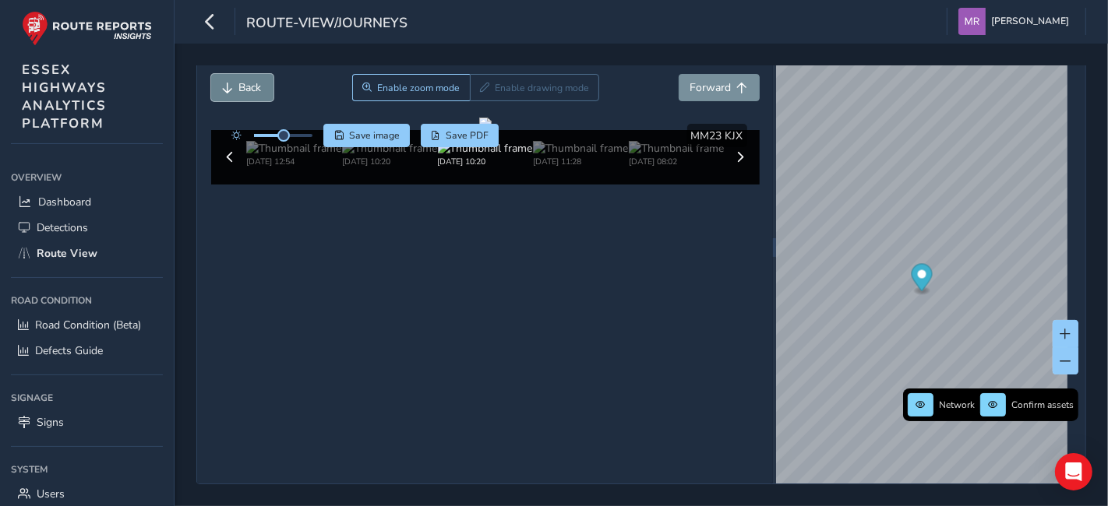
click at [257, 80] on span "Back" at bounding box center [250, 87] width 23 height 15
click at [256, 80] on span "Back" at bounding box center [250, 87] width 23 height 15
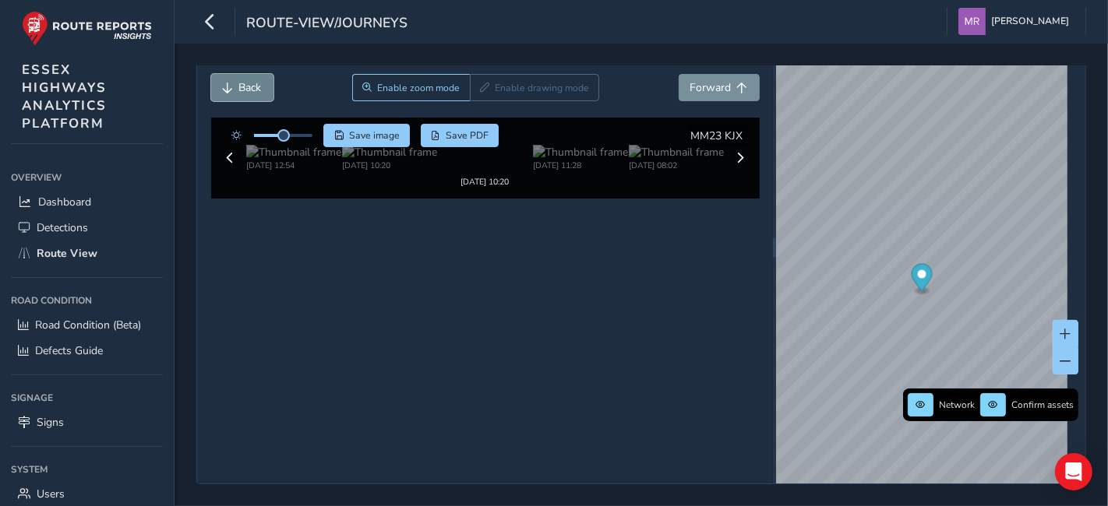
click at [255, 80] on span "Back" at bounding box center [250, 87] width 23 height 15
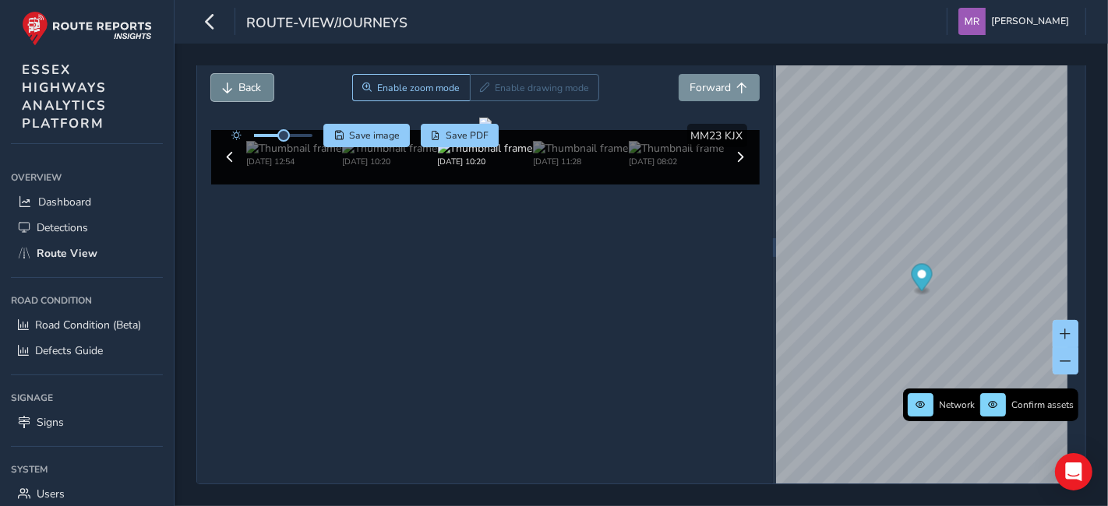
click at [254, 80] on span "Back" at bounding box center [250, 87] width 23 height 15
click at [253, 80] on span "Back" at bounding box center [250, 87] width 23 height 15
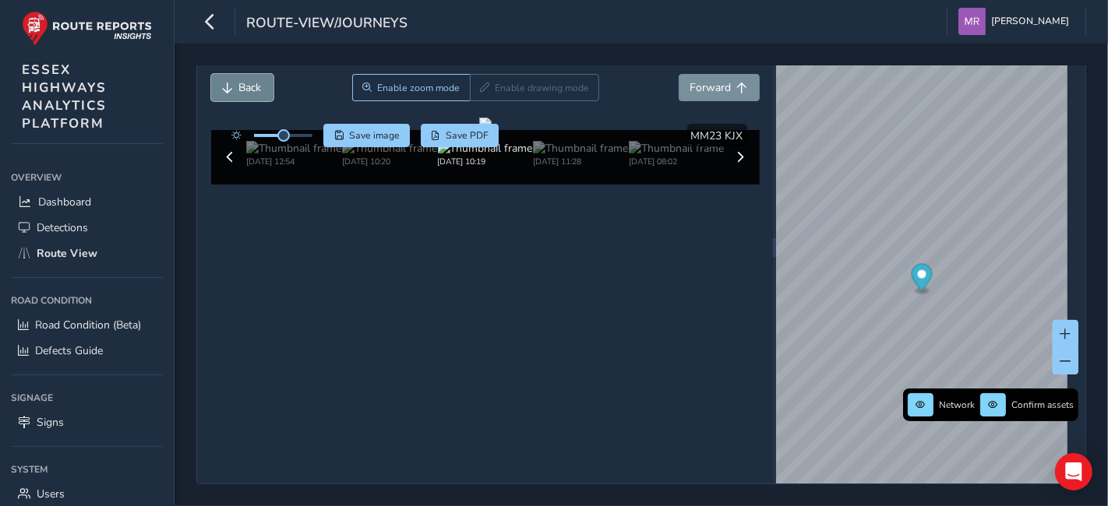
click at [253, 80] on span "Back" at bounding box center [250, 87] width 23 height 15
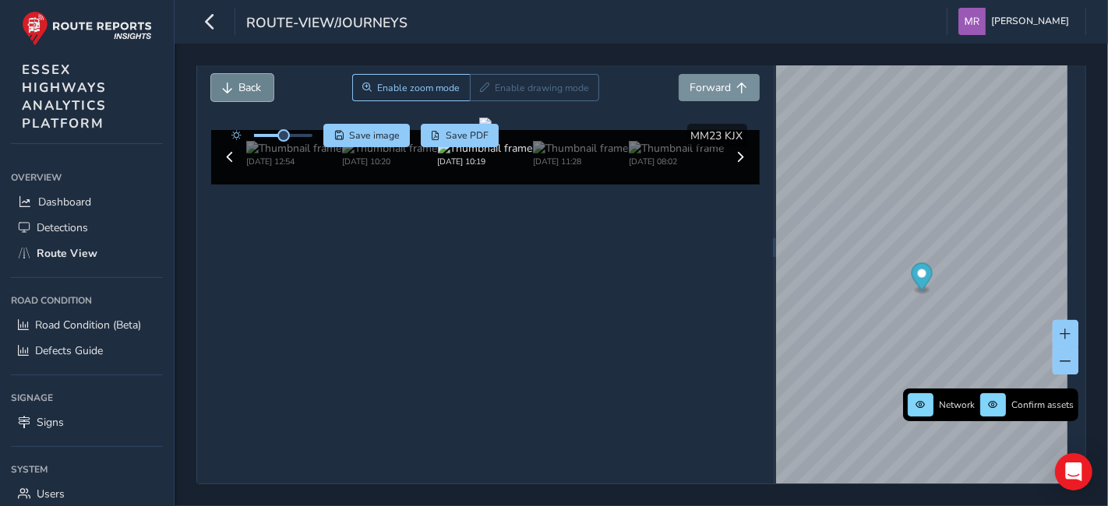
click at [253, 80] on span "Back" at bounding box center [250, 87] width 23 height 15
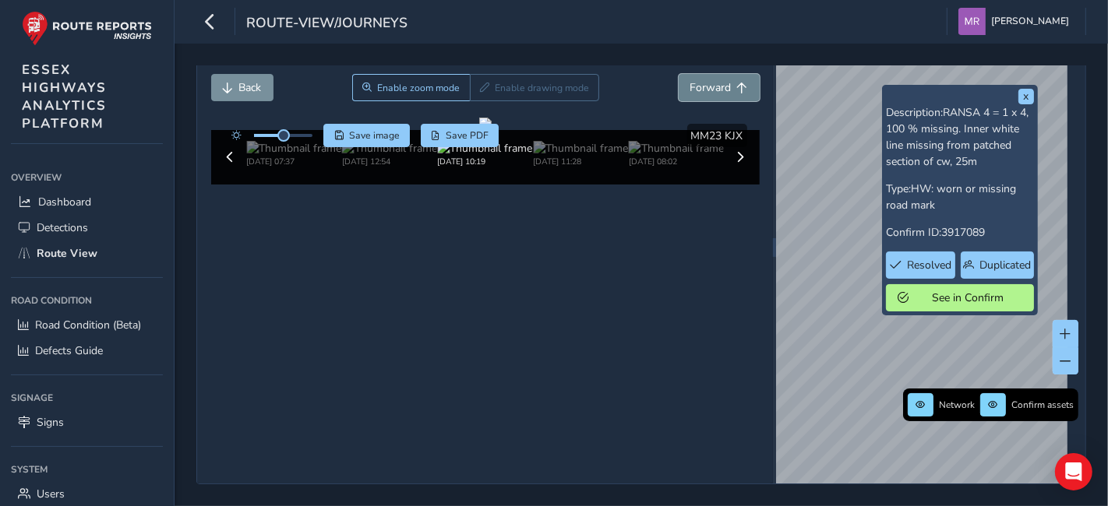
click at [711, 80] on span "Forward" at bounding box center [710, 87] width 41 height 15
click at [693, 80] on span "Forward" at bounding box center [710, 87] width 41 height 15
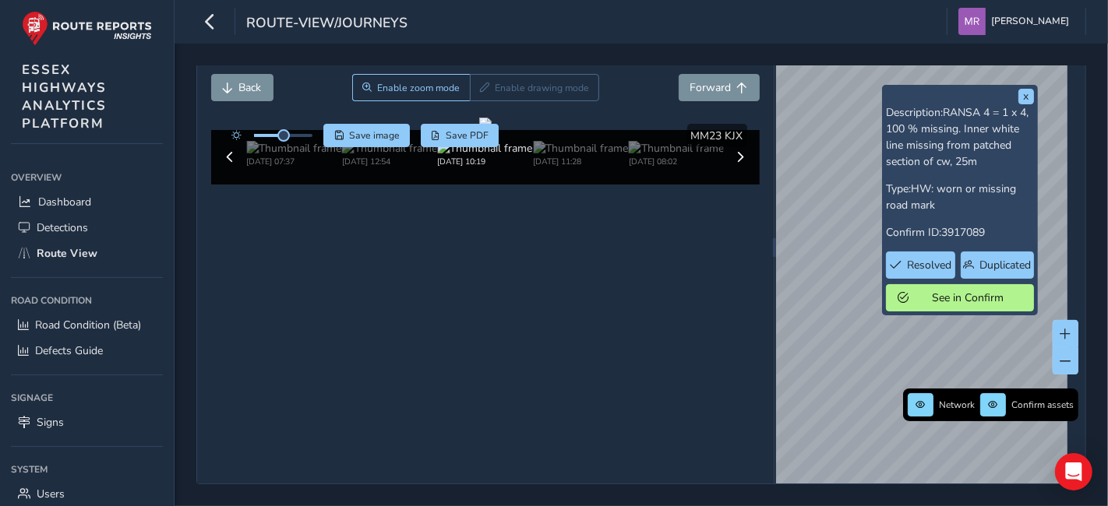
click at [241, 80] on div "Back Enable zoom mode Enable drawing mode Forward" at bounding box center [485, 96] width 548 height 44
click at [248, 74] on button "Back" at bounding box center [242, 87] width 62 height 27
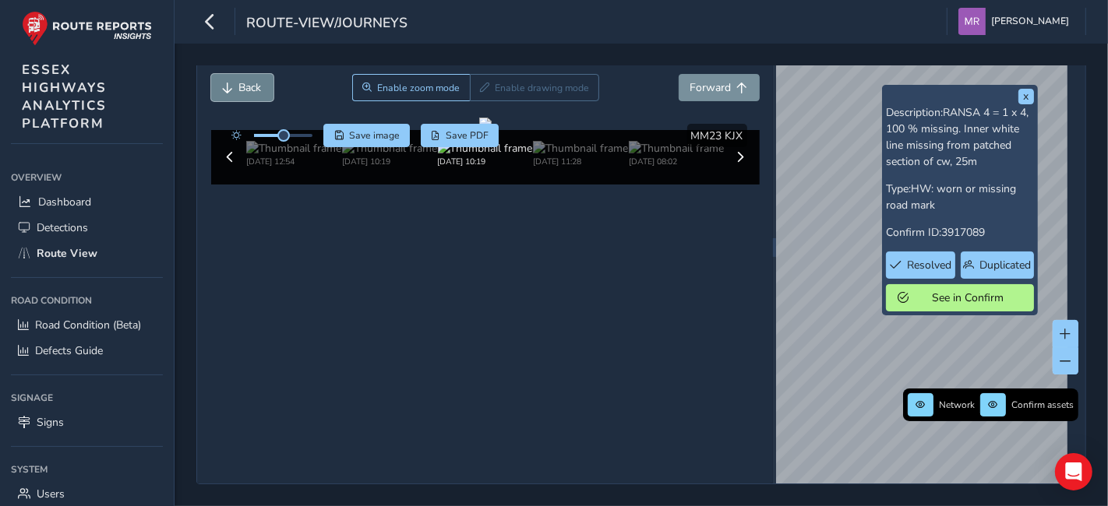
click at [248, 74] on button "Back" at bounding box center [242, 87] width 62 height 27
click at [716, 80] on span "Forward" at bounding box center [710, 87] width 41 height 15
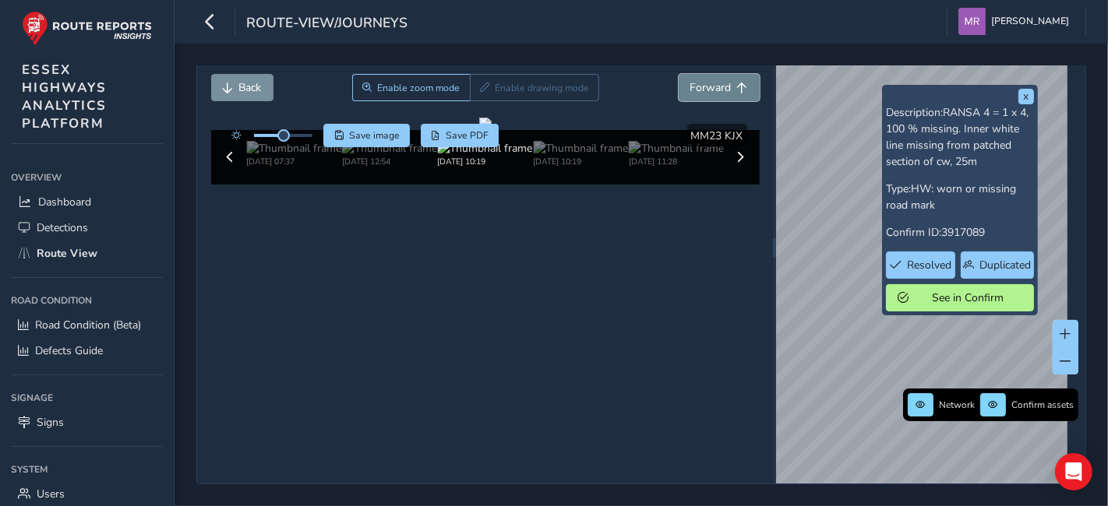
click at [716, 80] on span "Forward" at bounding box center [710, 87] width 41 height 15
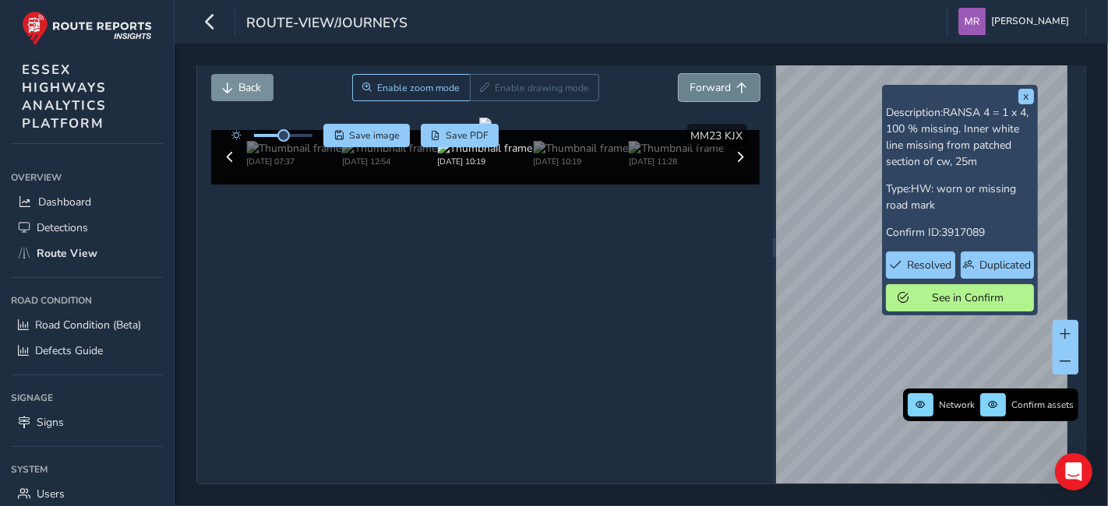
click at [716, 80] on span "Forward" at bounding box center [710, 87] width 41 height 15
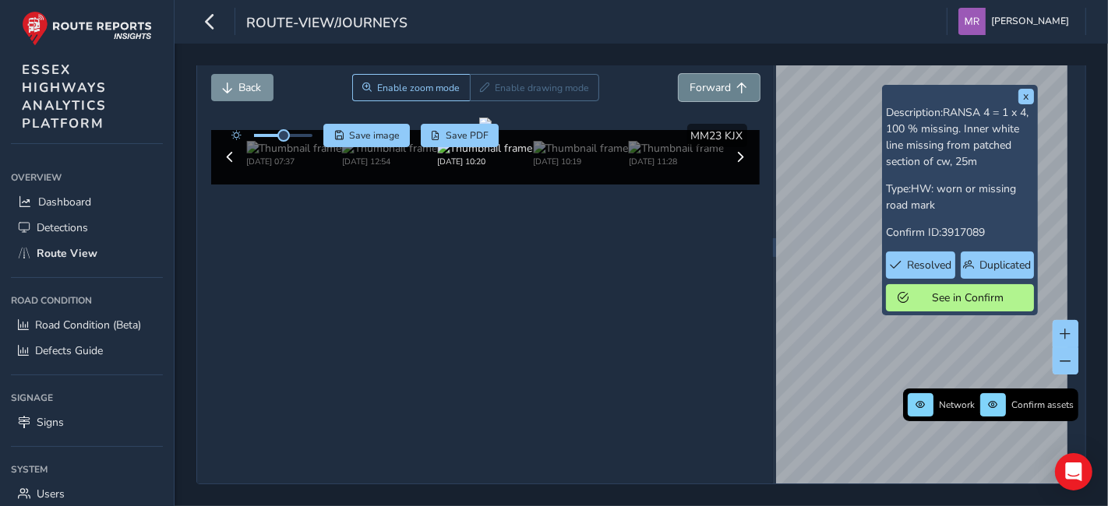
click at [716, 80] on span "Forward" at bounding box center [710, 87] width 41 height 15
click at [256, 76] on button "Back" at bounding box center [242, 87] width 62 height 27
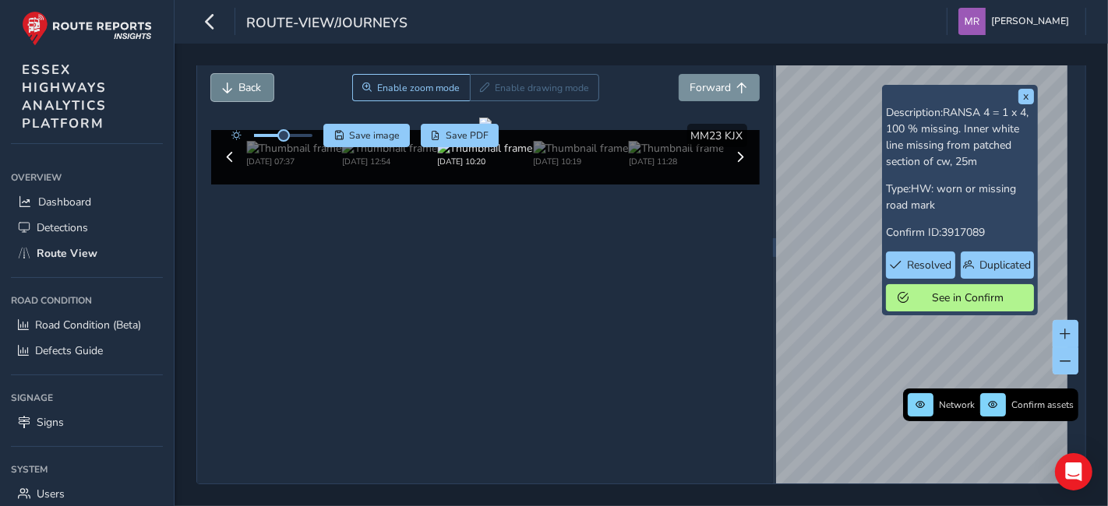
click at [256, 76] on button "Back" at bounding box center [242, 87] width 62 height 27
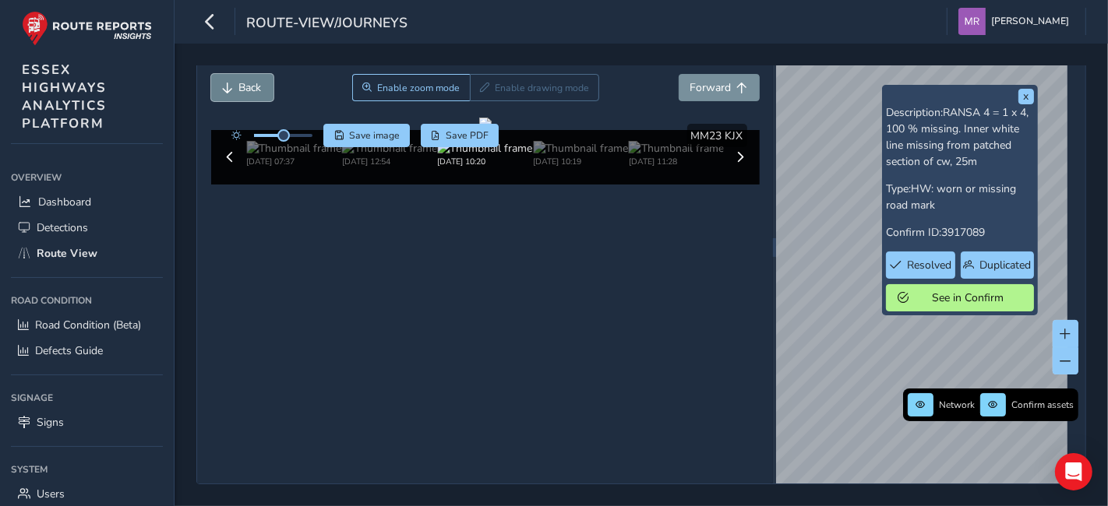
click at [256, 76] on button "Back" at bounding box center [242, 87] width 62 height 27
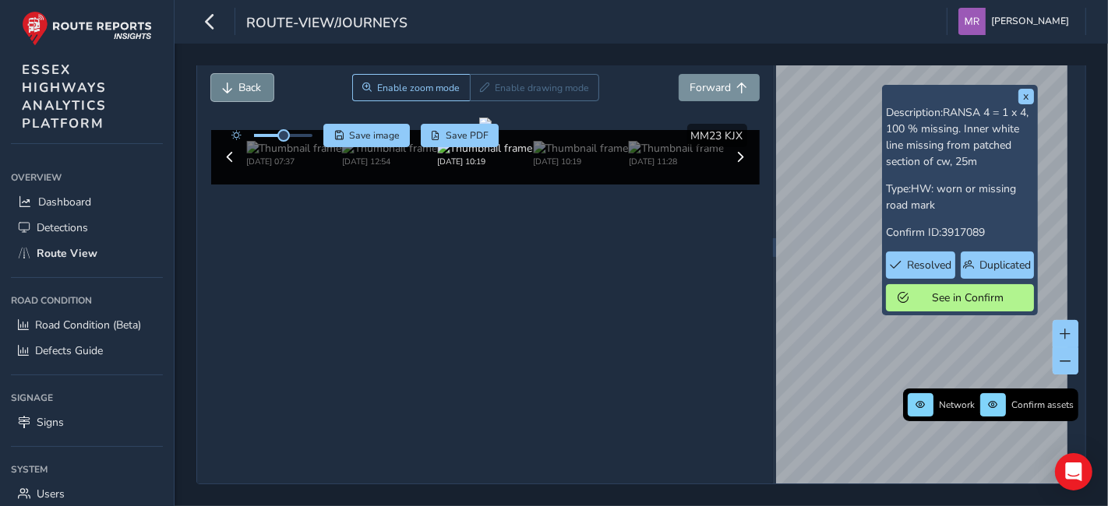
click at [256, 76] on button "Back" at bounding box center [242, 87] width 62 height 27
click at [254, 76] on button "Back" at bounding box center [242, 87] width 62 height 27
click at [253, 76] on button "Back" at bounding box center [242, 87] width 62 height 27
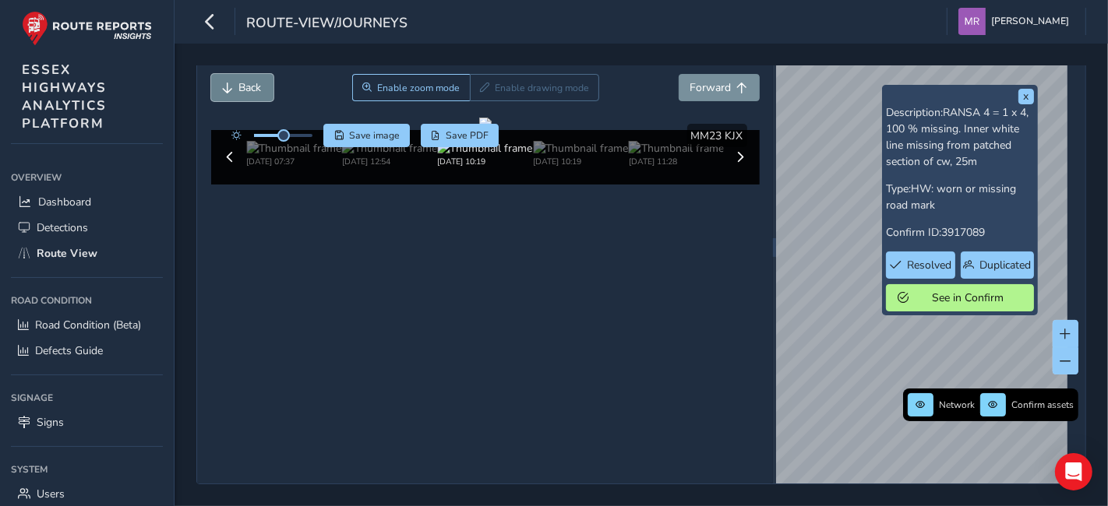
click at [253, 76] on button "Back" at bounding box center [242, 87] width 62 height 27
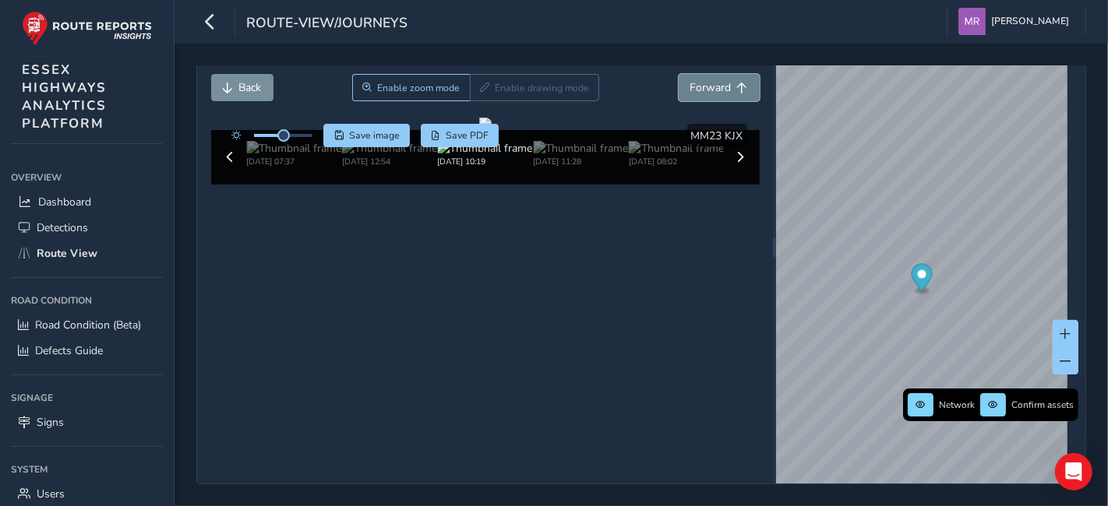
click at [690, 80] on span "Forward" at bounding box center [710, 87] width 41 height 15
click at [691, 80] on span "Forward" at bounding box center [710, 87] width 41 height 15
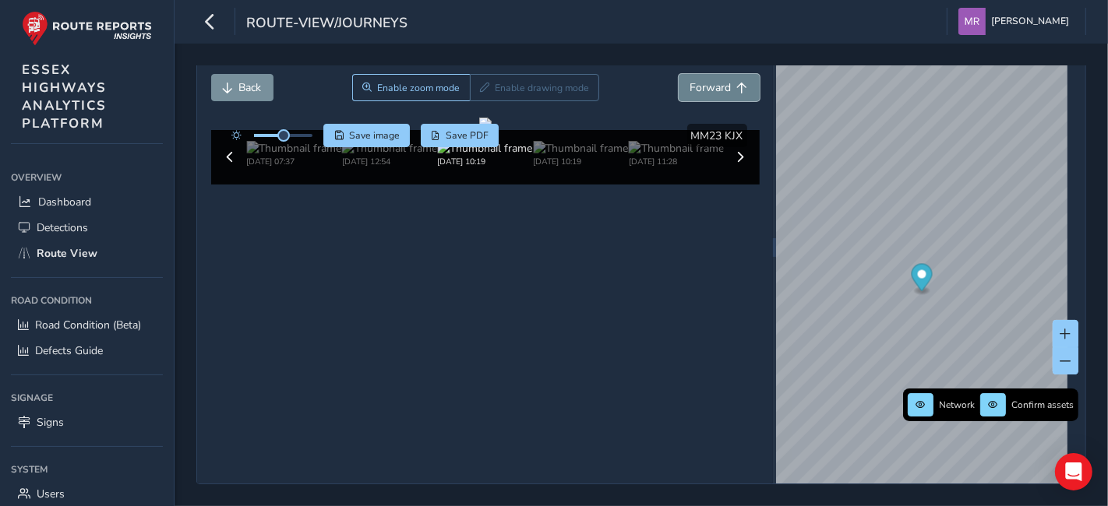
click at [691, 80] on span "Forward" at bounding box center [710, 87] width 41 height 15
click at [717, 80] on span "Forward" at bounding box center [710, 87] width 41 height 15
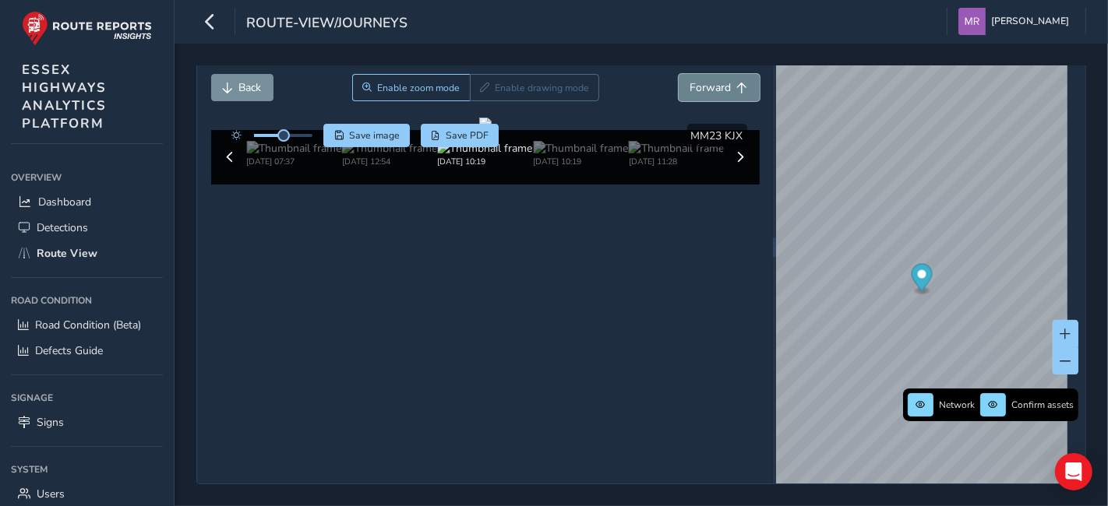
click at [717, 80] on span "Forward" at bounding box center [710, 87] width 41 height 15
click at [247, 80] on span "Back" at bounding box center [250, 87] width 23 height 15
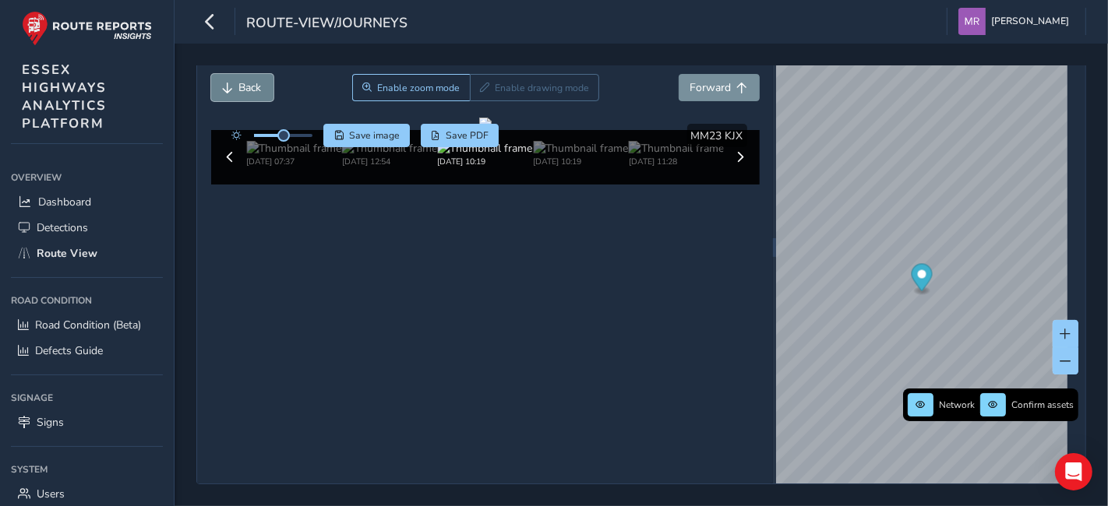
click at [247, 80] on span "Back" at bounding box center [250, 87] width 23 height 15
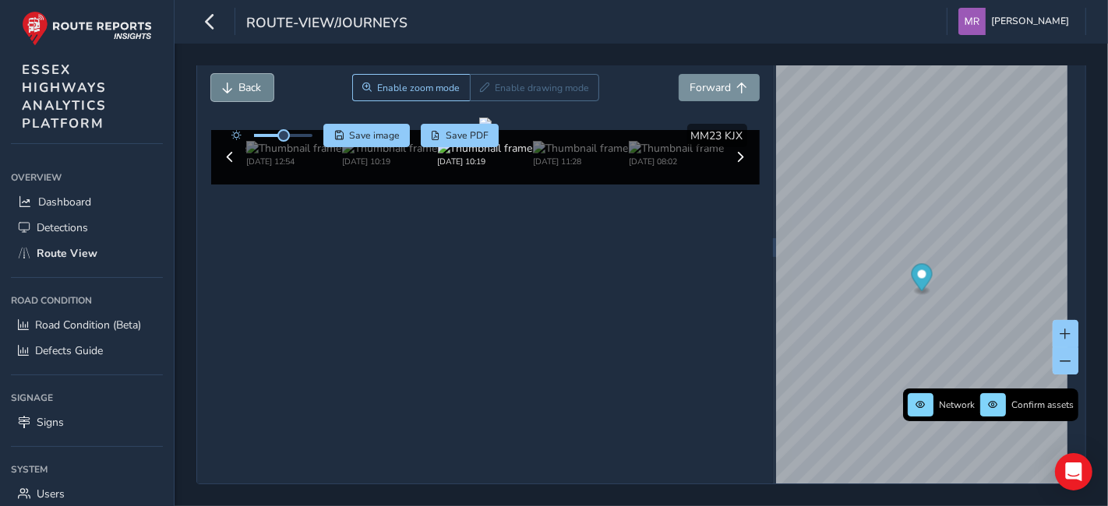
click at [247, 80] on span "Back" at bounding box center [250, 87] width 23 height 15
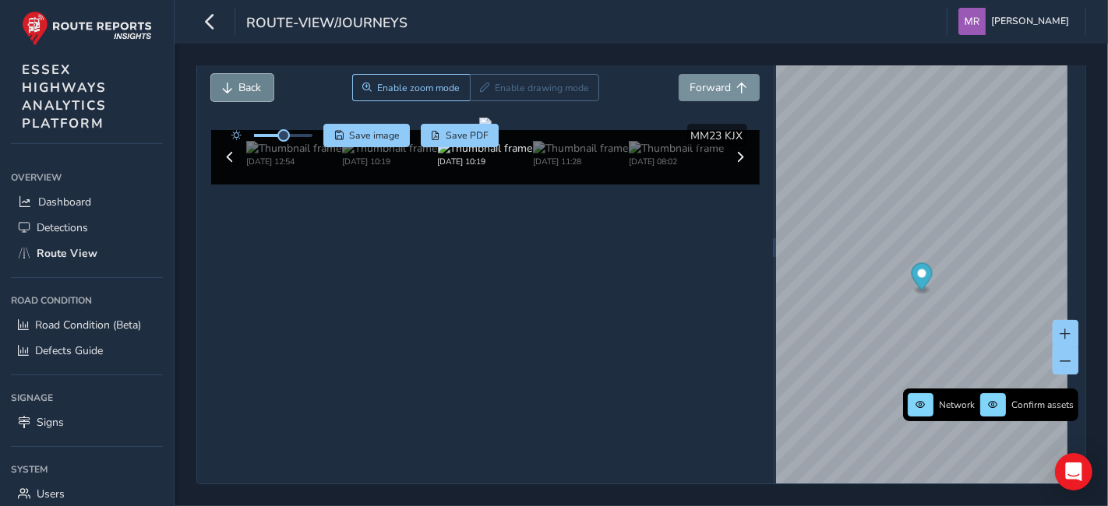
click at [247, 80] on span "Back" at bounding box center [250, 87] width 23 height 15
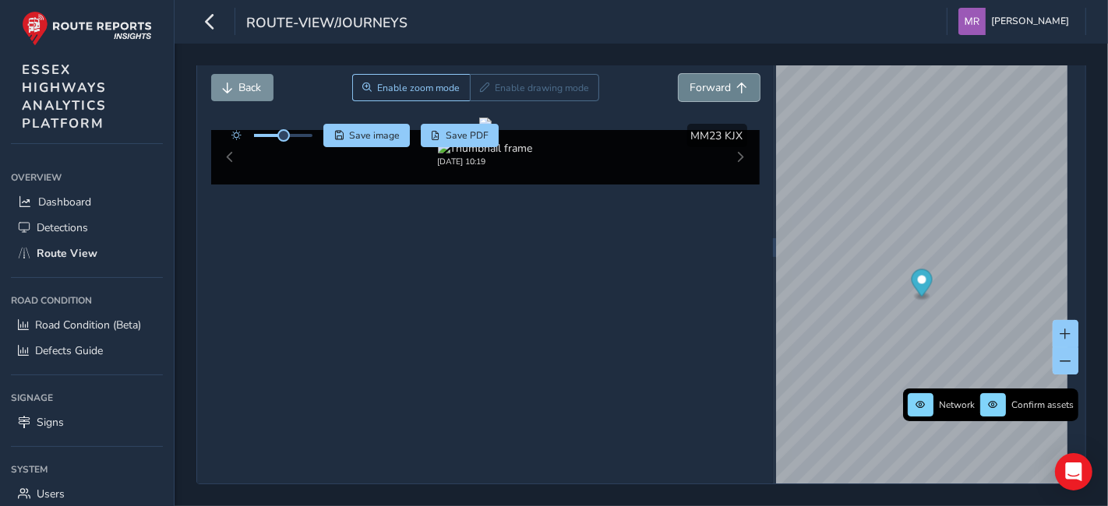
click at [694, 80] on span "Forward" at bounding box center [710, 87] width 41 height 15
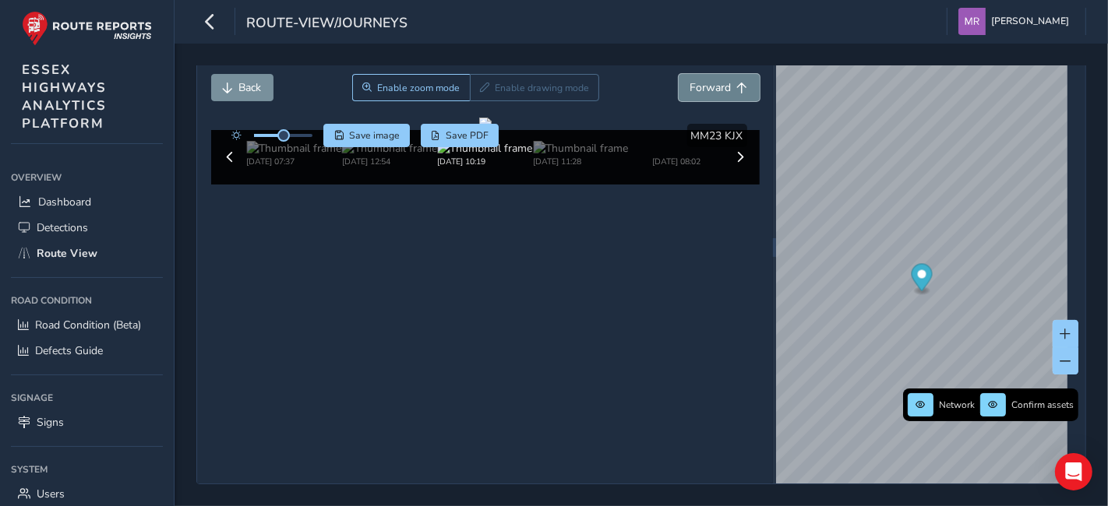
click at [694, 80] on span "Forward" at bounding box center [710, 87] width 41 height 15
click at [252, 80] on span "Back" at bounding box center [250, 87] width 23 height 15
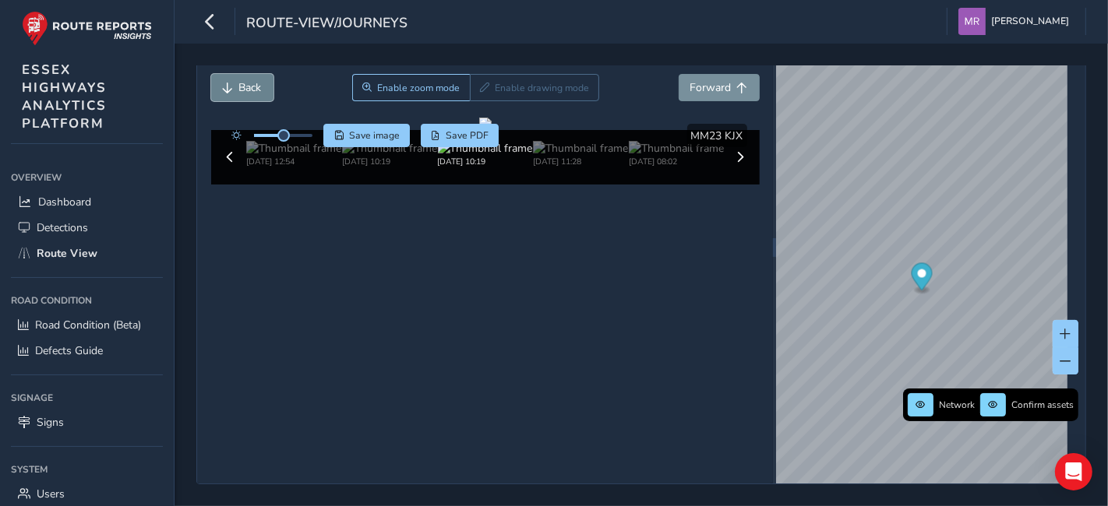
click at [252, 80] on span "Back" at bounding box center [250, 87] width 23 height 15
